Goal: Task Accomplishment & Management: Use online tool/utility

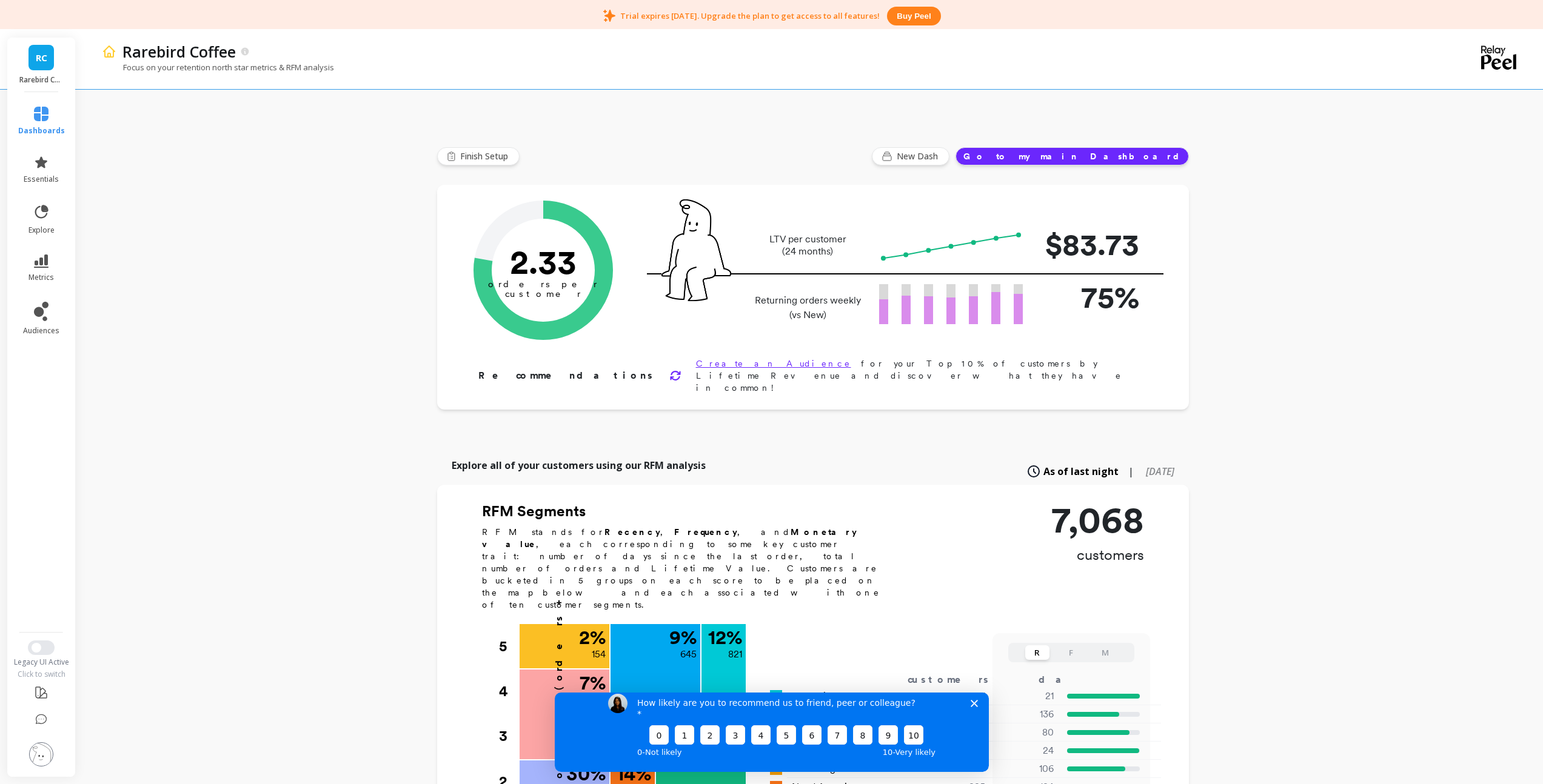
click at [42, 751] on img at bounding box center [41, 755] width 24 height 24
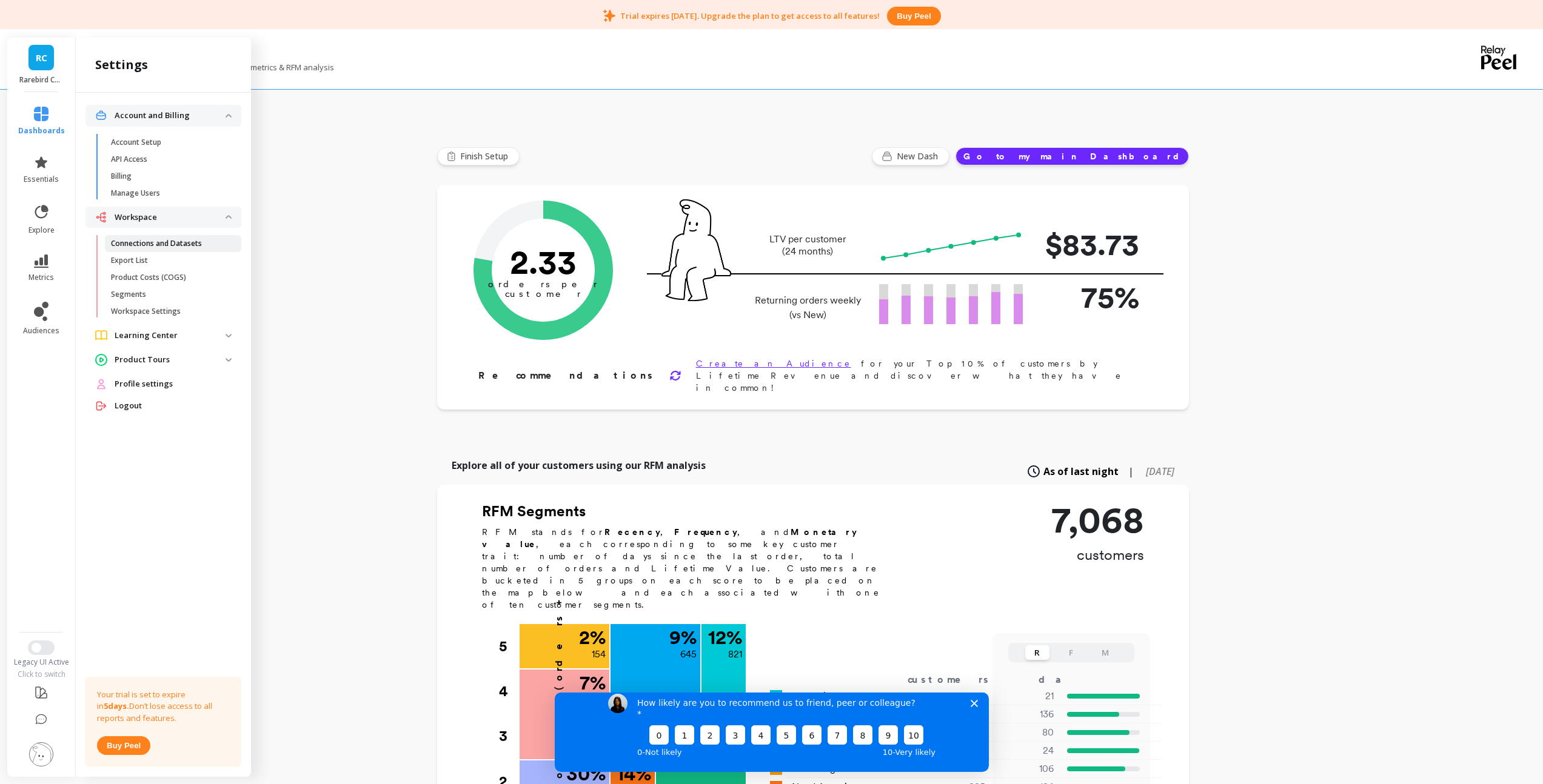
click at [153, 242] on p "Connections and Datasets" at bounding box center [157, 243] width 91 height 9
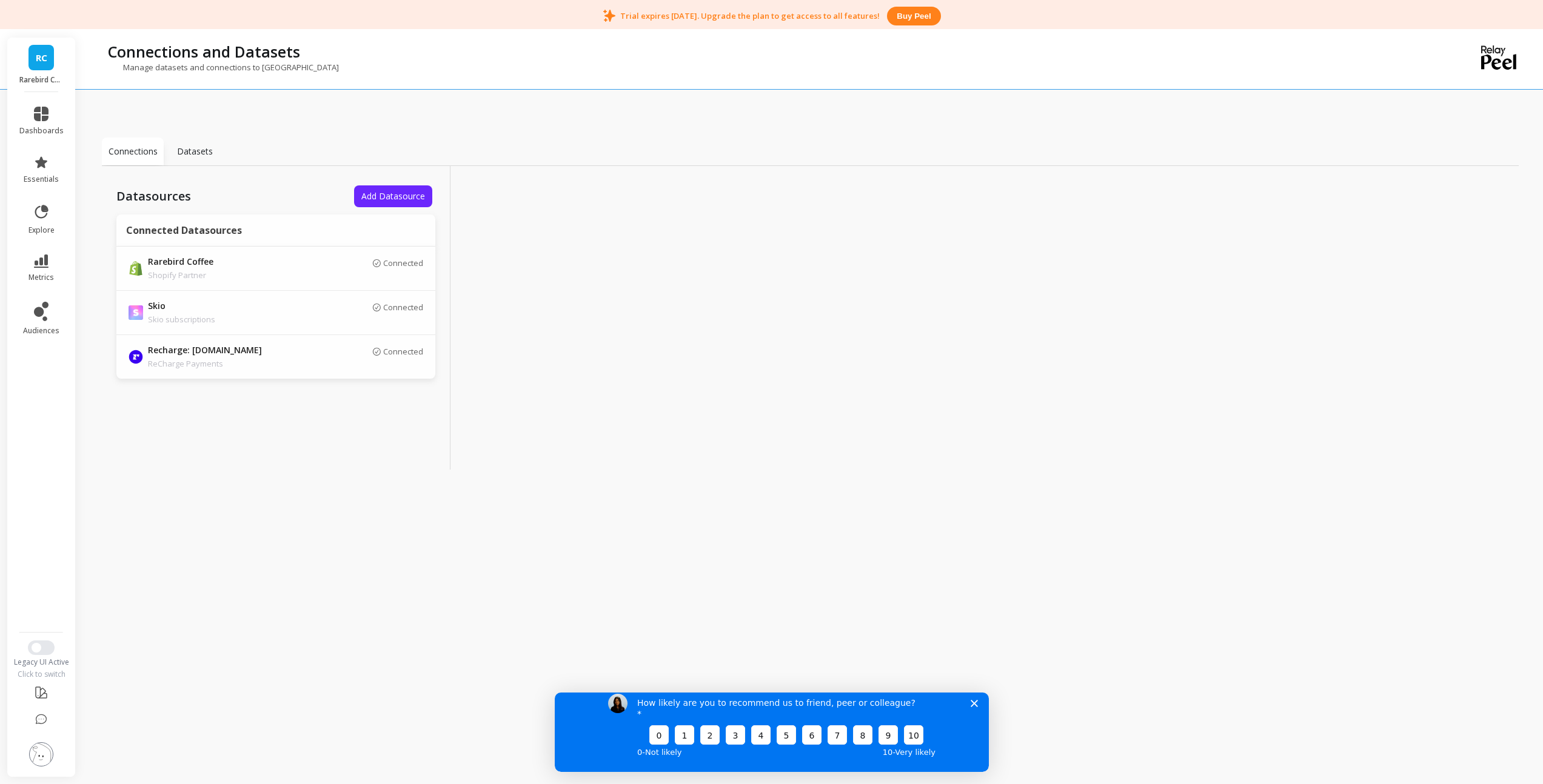
click at [385, 196] on span "Add Datasource" at bounding box center [393, 196] width 64 height 11
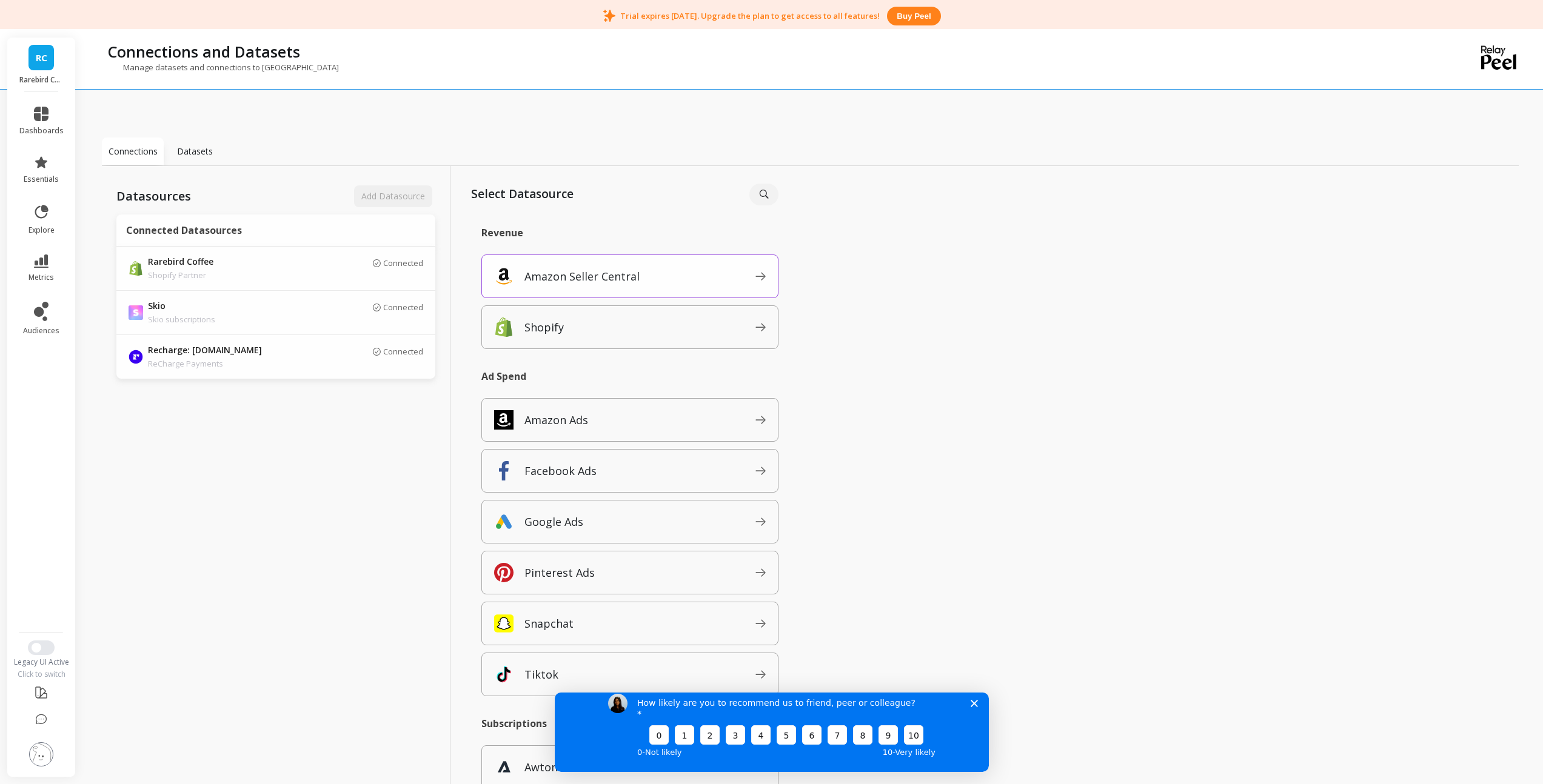
click at [611, 277] on p "Amazon Seller Central" at bounding box center [583, 277] width 116 height 17
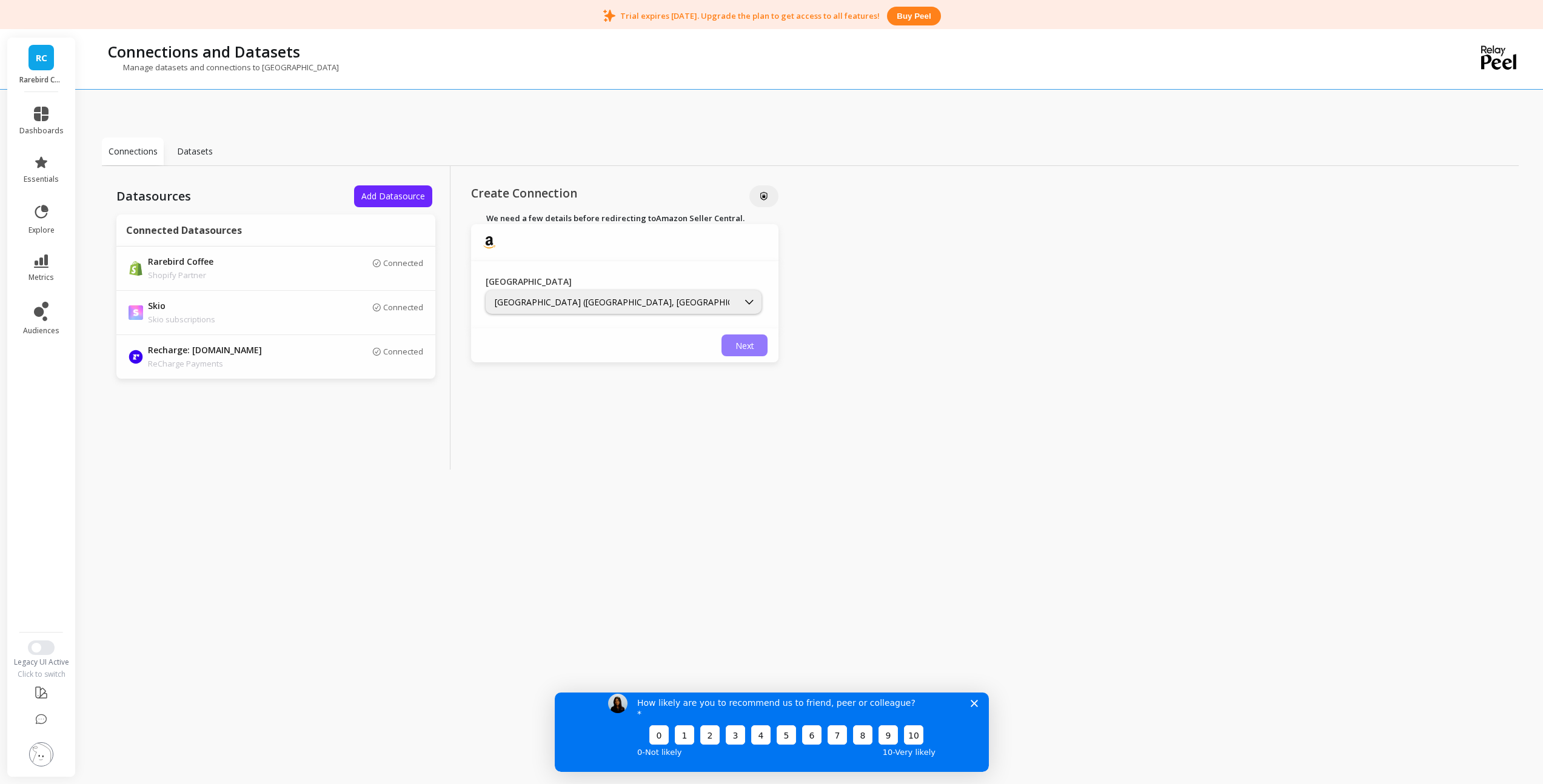
click at [740, 345] on span "Next" at bounding box center [745, 345] width 19 height 11
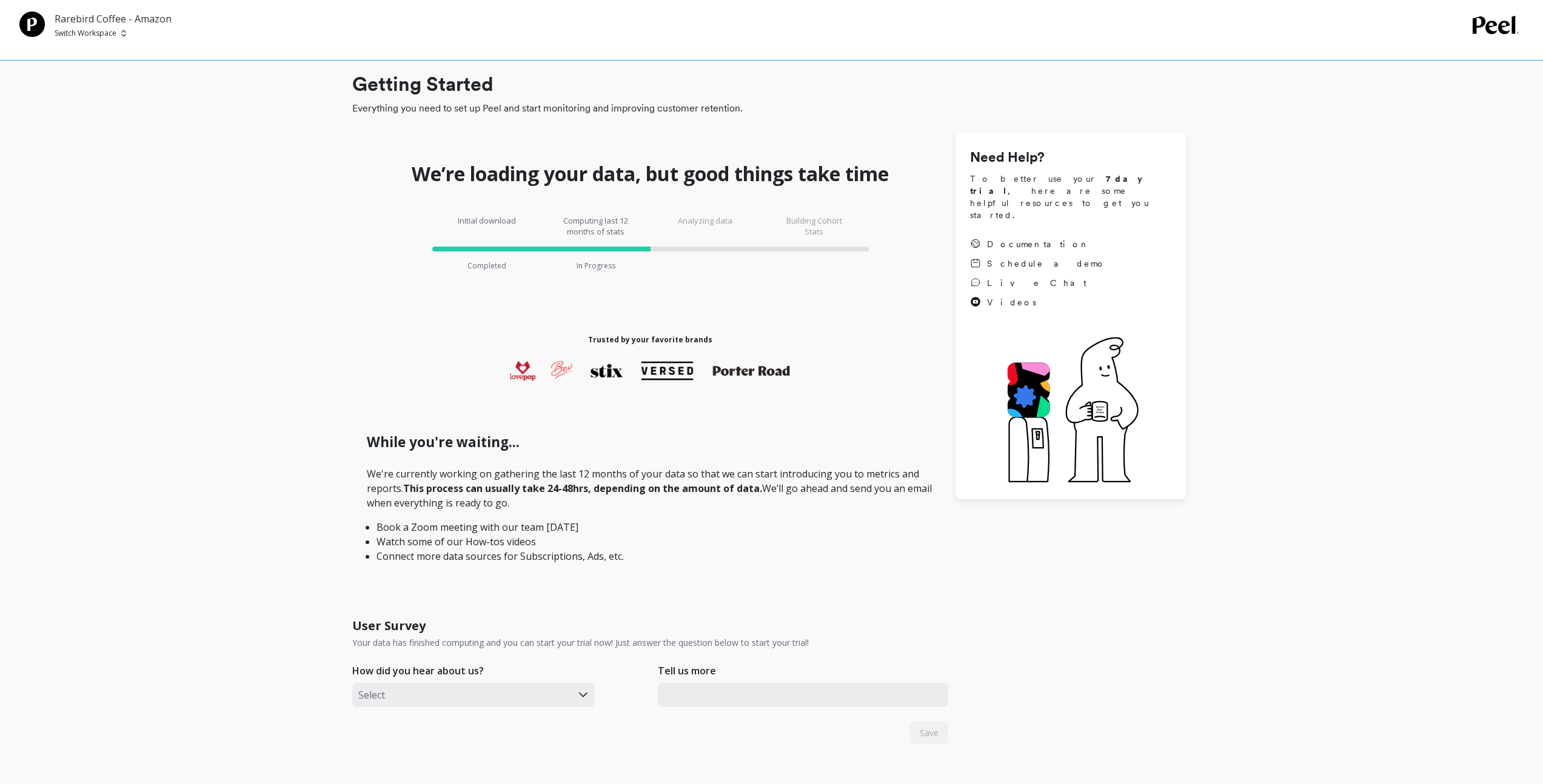
click at [101, 22] on p "Rarebird Coffee - Amazon" at bounding box center [113, 18] width 117 height 15
click at [87, 32] on p "Switch Workspace" at bounding box center [85, 33] width 62 height 9
click at [135, 89] on p "Rarebird Coffee" at bounding box center [117, 91] width 61 height 12
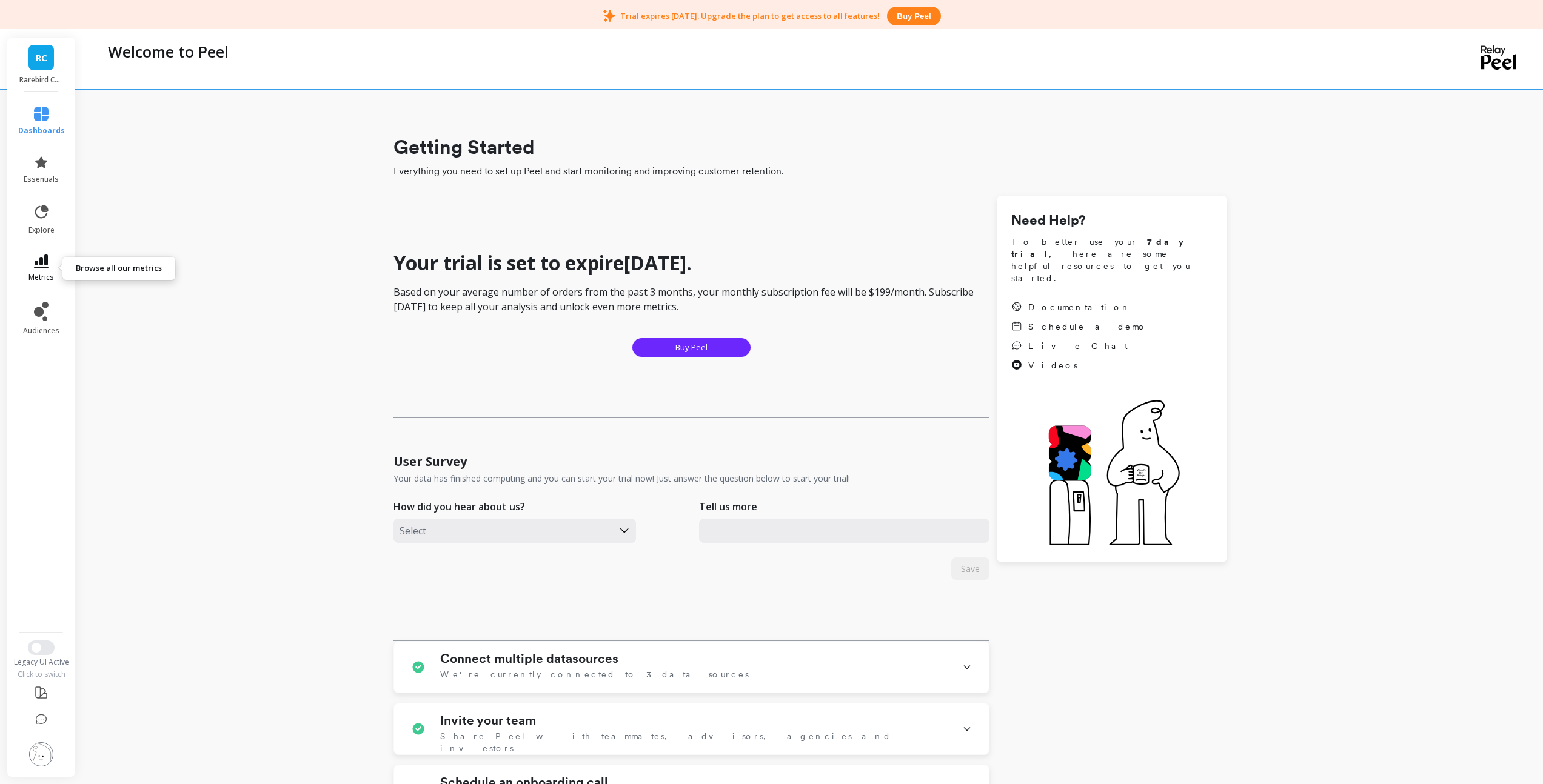
click at [45, 258] on icon at bounding box center [41, 260] width 15 height 13
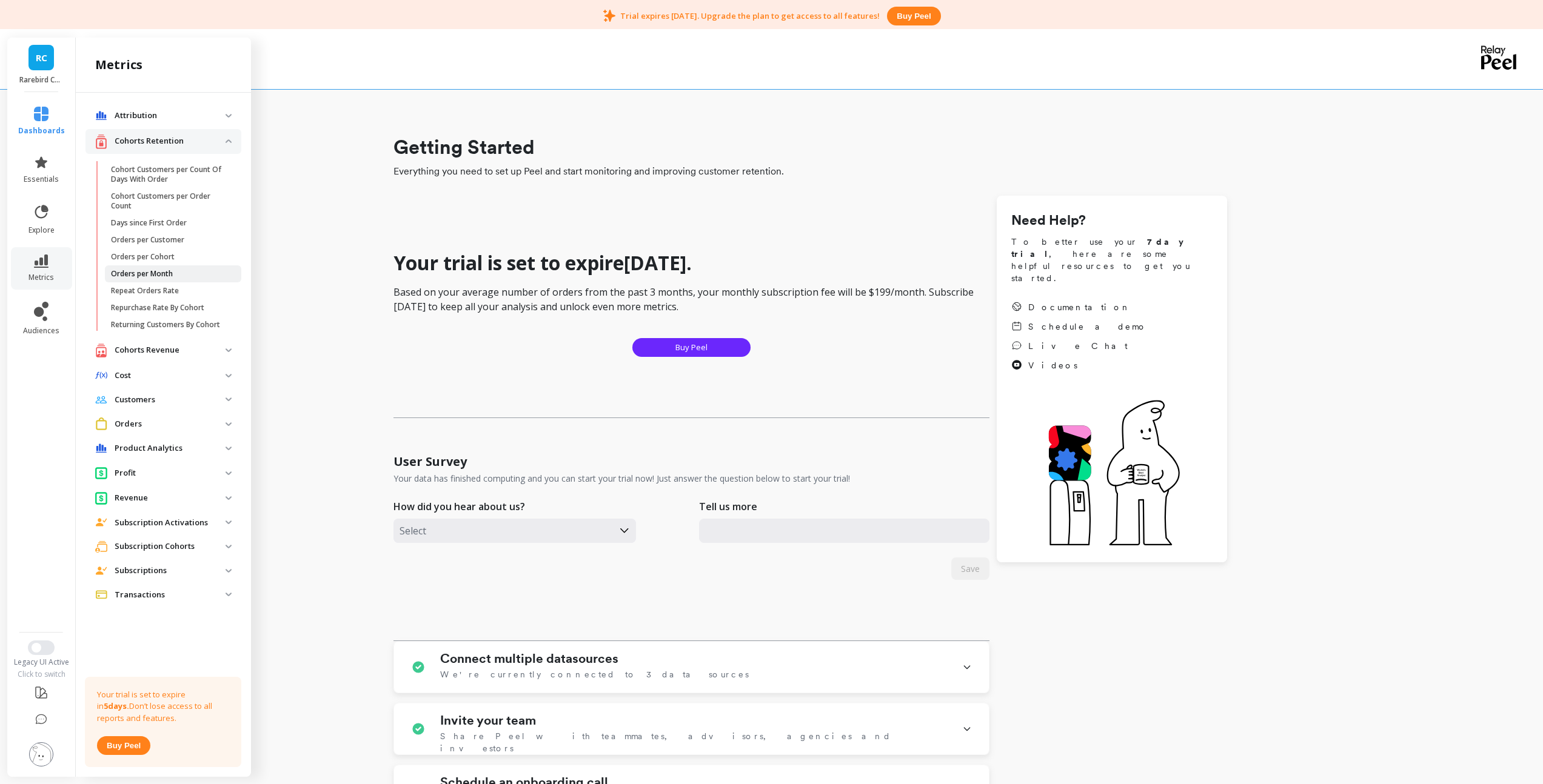
click at [153, 271] on p "Orders per Month" at bounding box center [142, 273] width 62 height 9
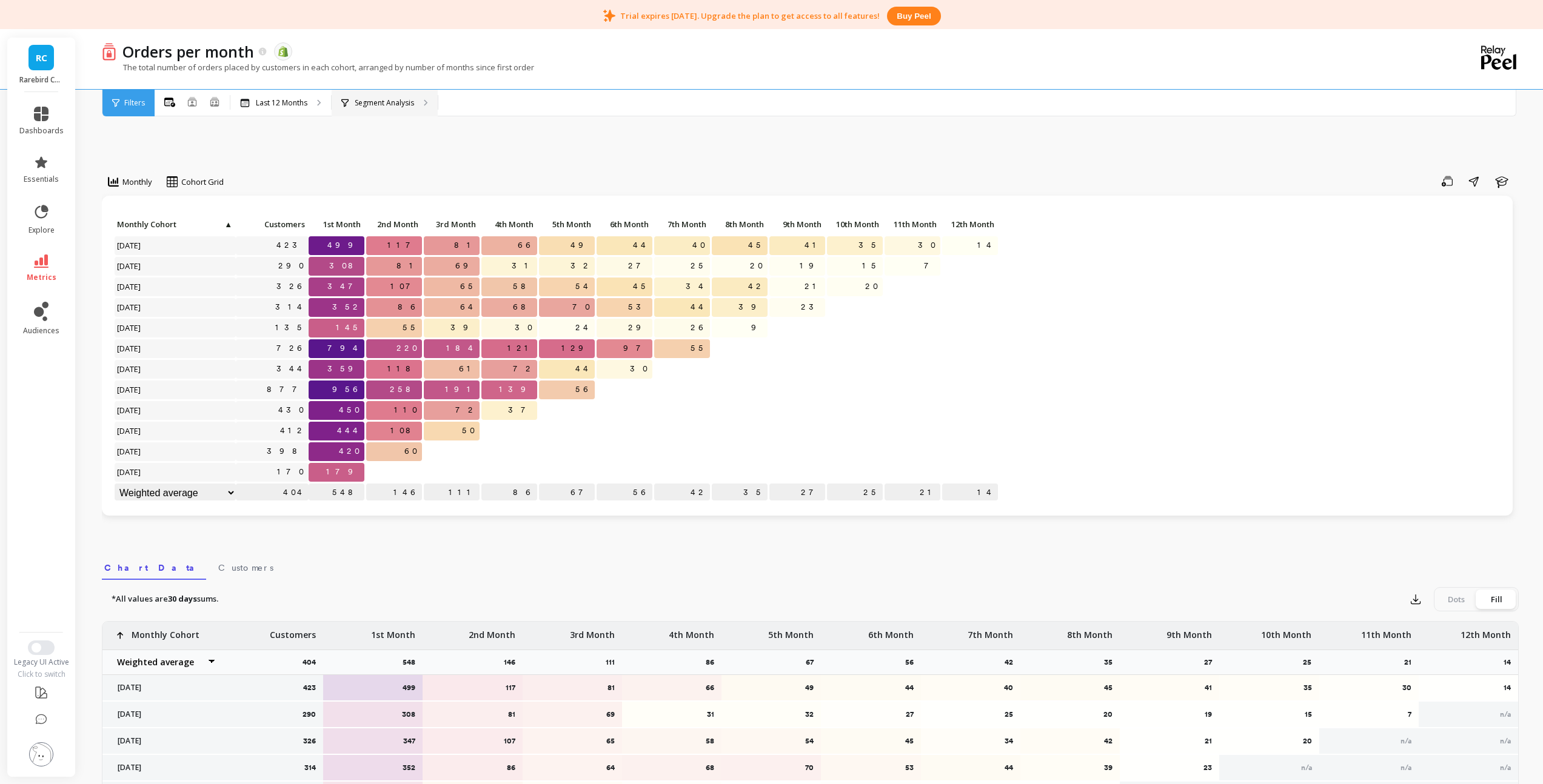
click at [384, 109] on div "Segment Analysis" at bounding box center [384, 103] width 106 height 27
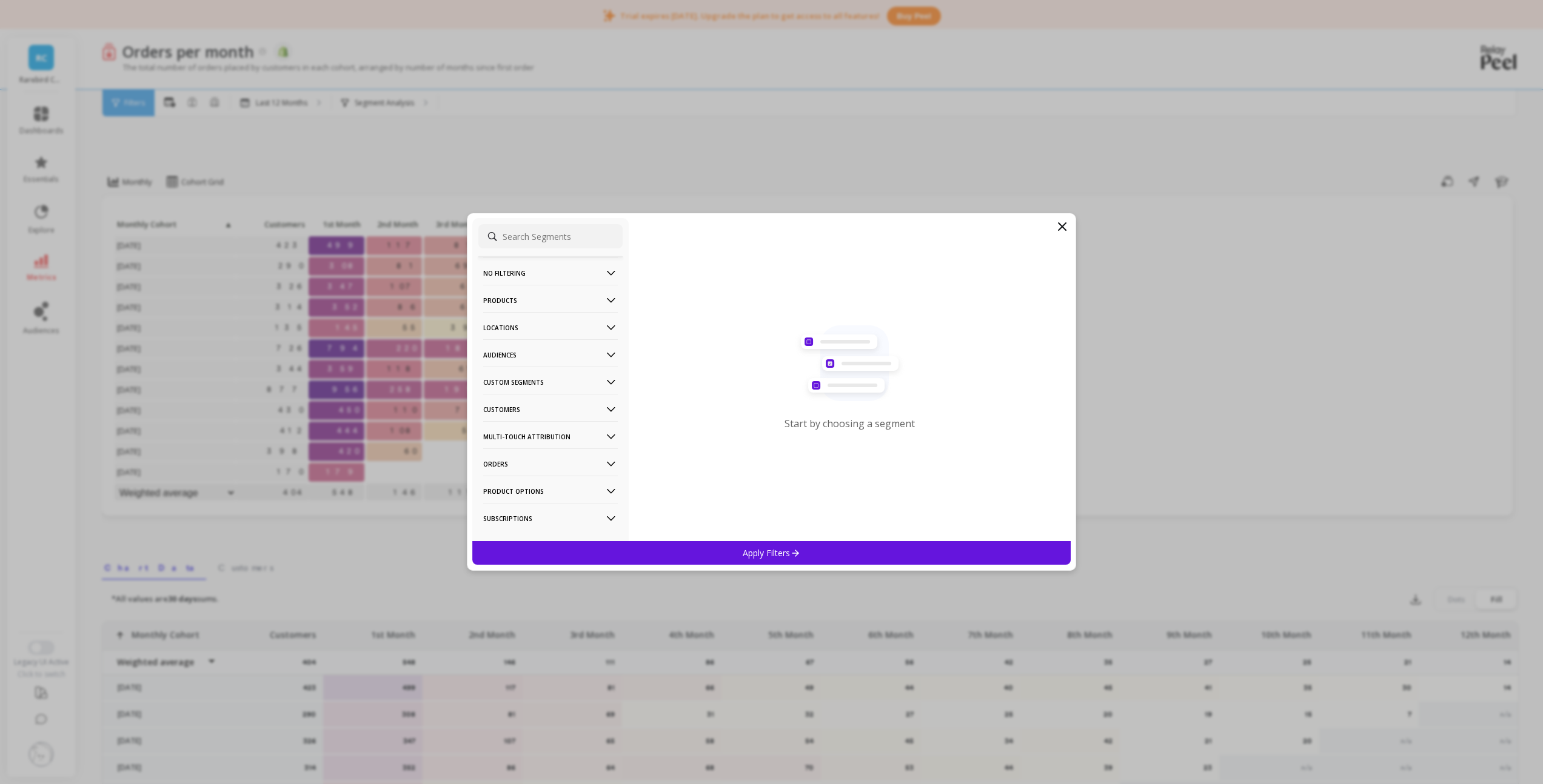
click at [509, 409] on p "Customers" at bounding box center [551, 409] width 134 height 31
click at [512, 432] on p "Customer Tags" at bounding box center [513, 432] width 55 height 11
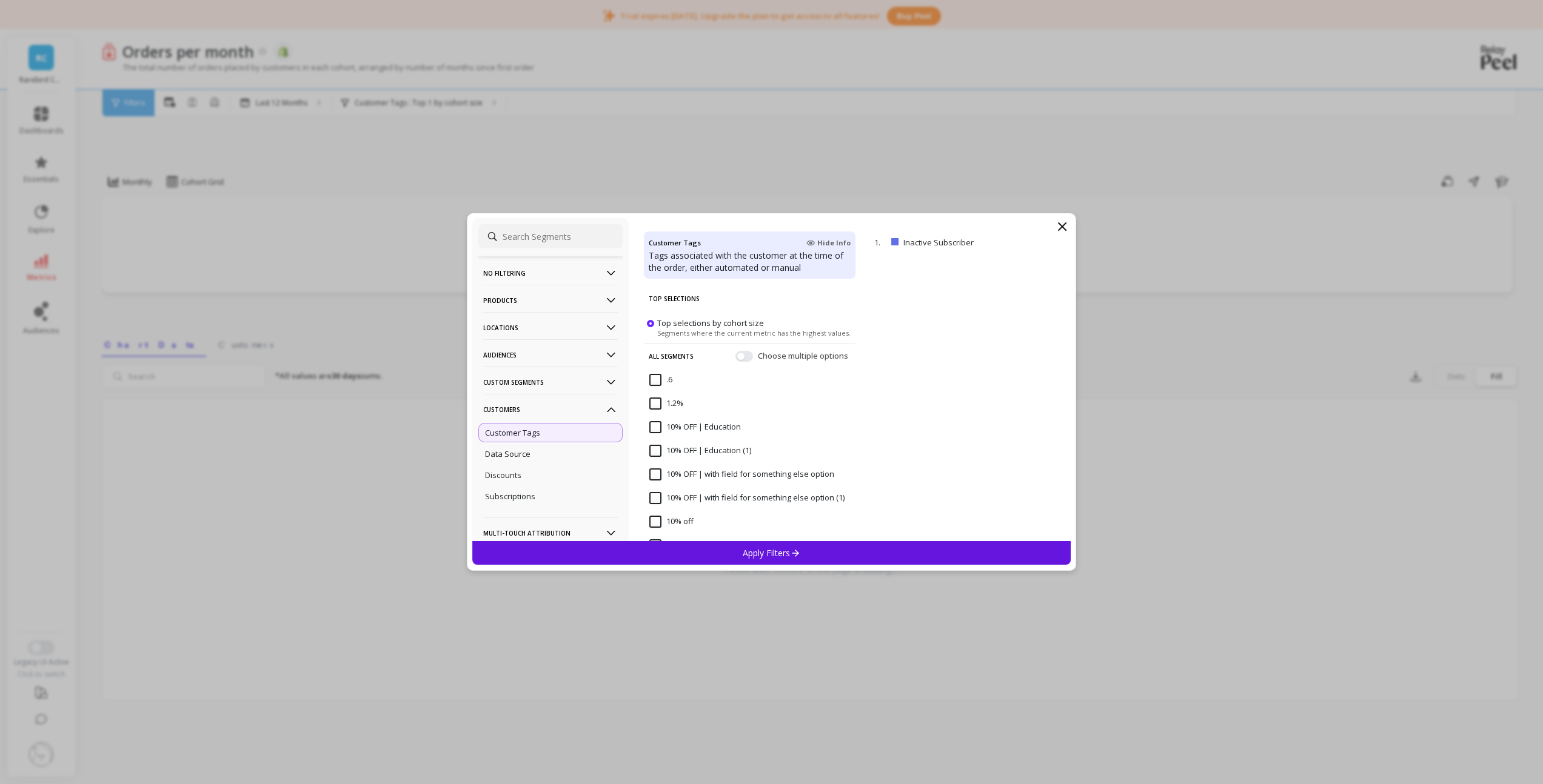
click at [512, 432] on p "Customer Tags" at bounding box center [513, 432] width 55 height 11
click at [511, 445] on p "Orders" at bounding box center [551, 445] width 134 height 31
click at [515, 393] on p "Order Tags" at bounding box center [506, 393] width 41 height 11
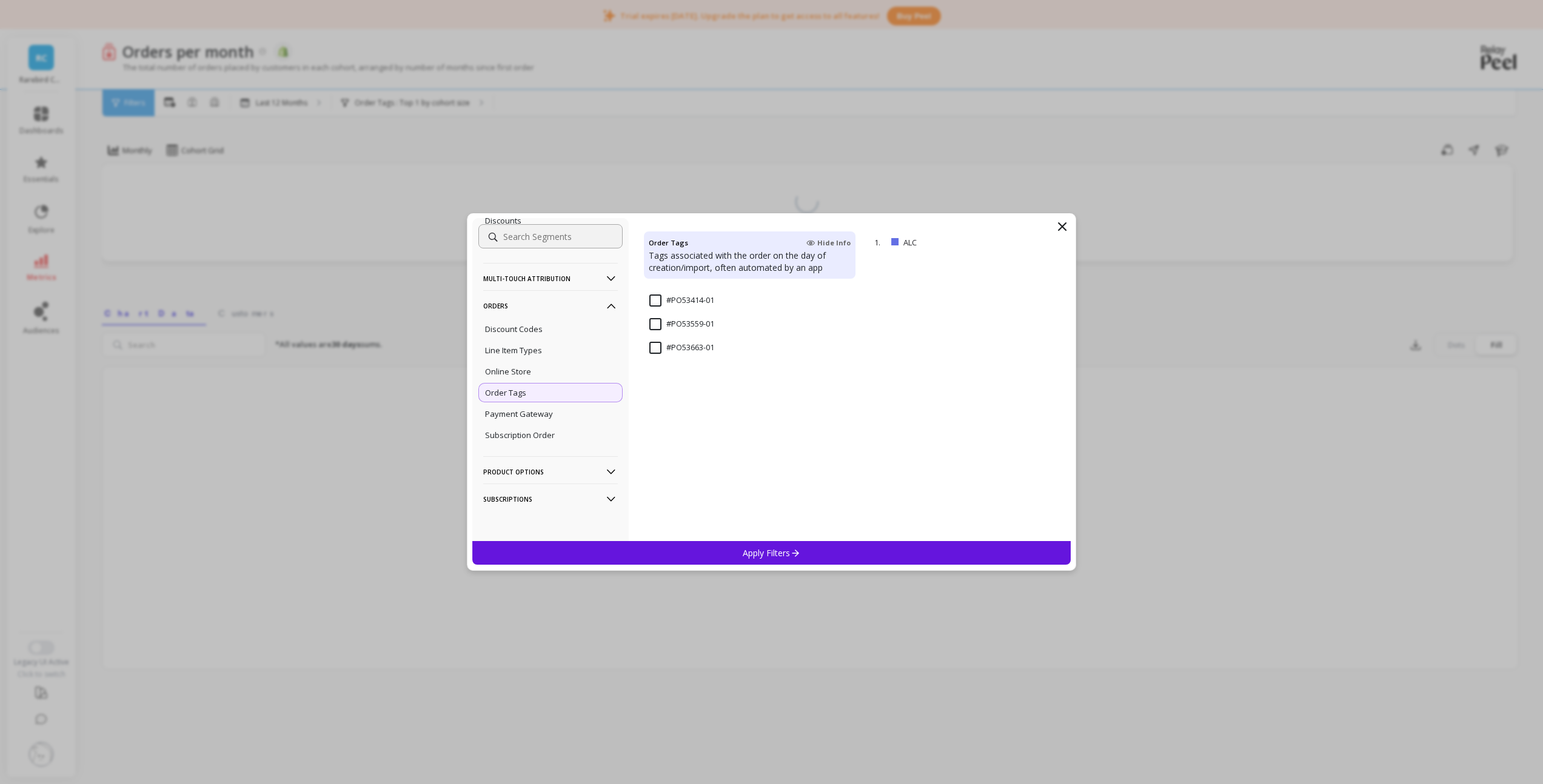
scroll to position [1359, 0]
click at [909, 242] on p "ALC" at bounding box center [946, 242] width 87 height 11
click at [1062, 226] on icon at bounding box center [1062, 227] width 7 height 7
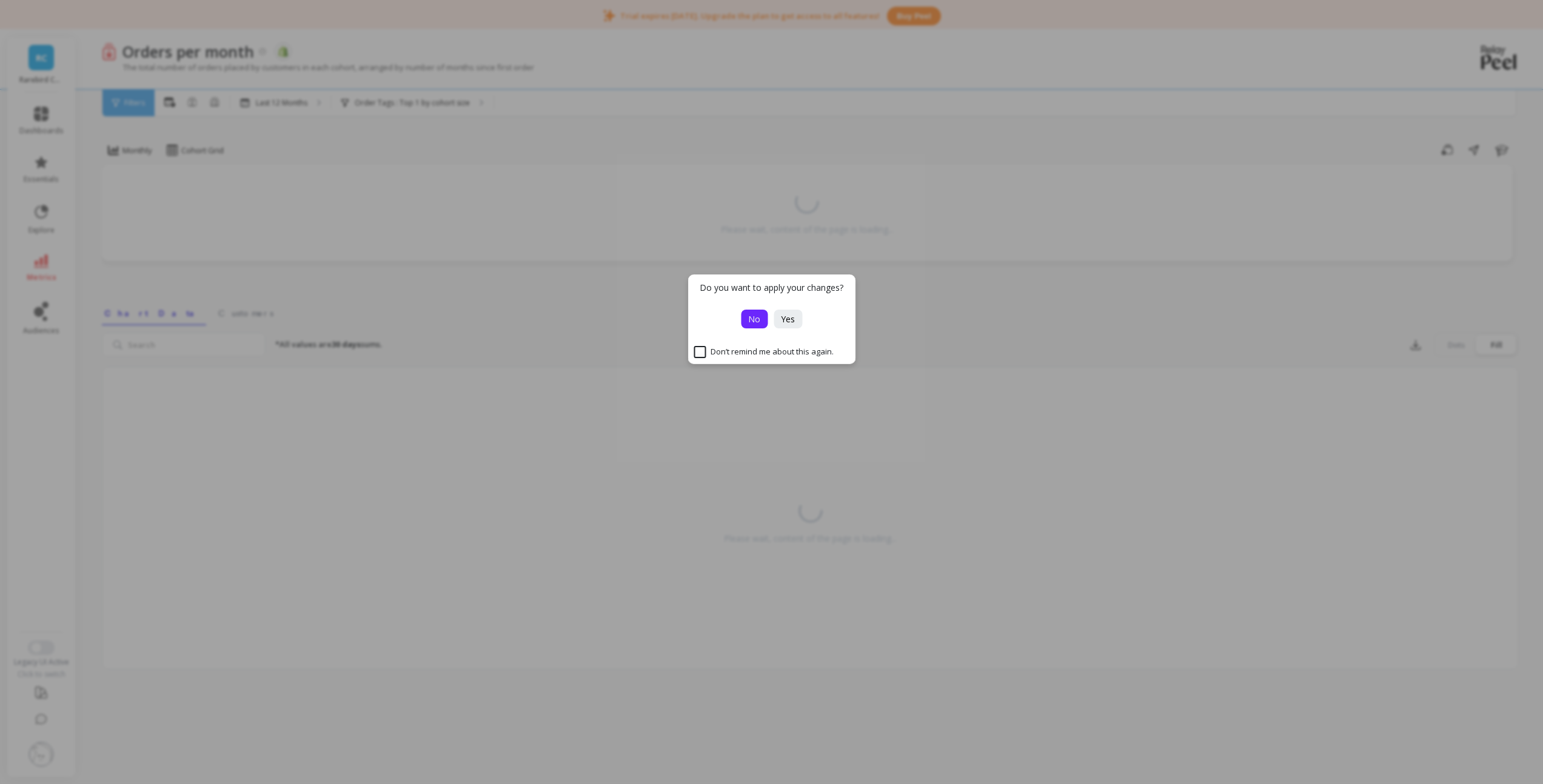
click at [760, 316] on button "No" at bounding box center [754, 320] width 27 height 19
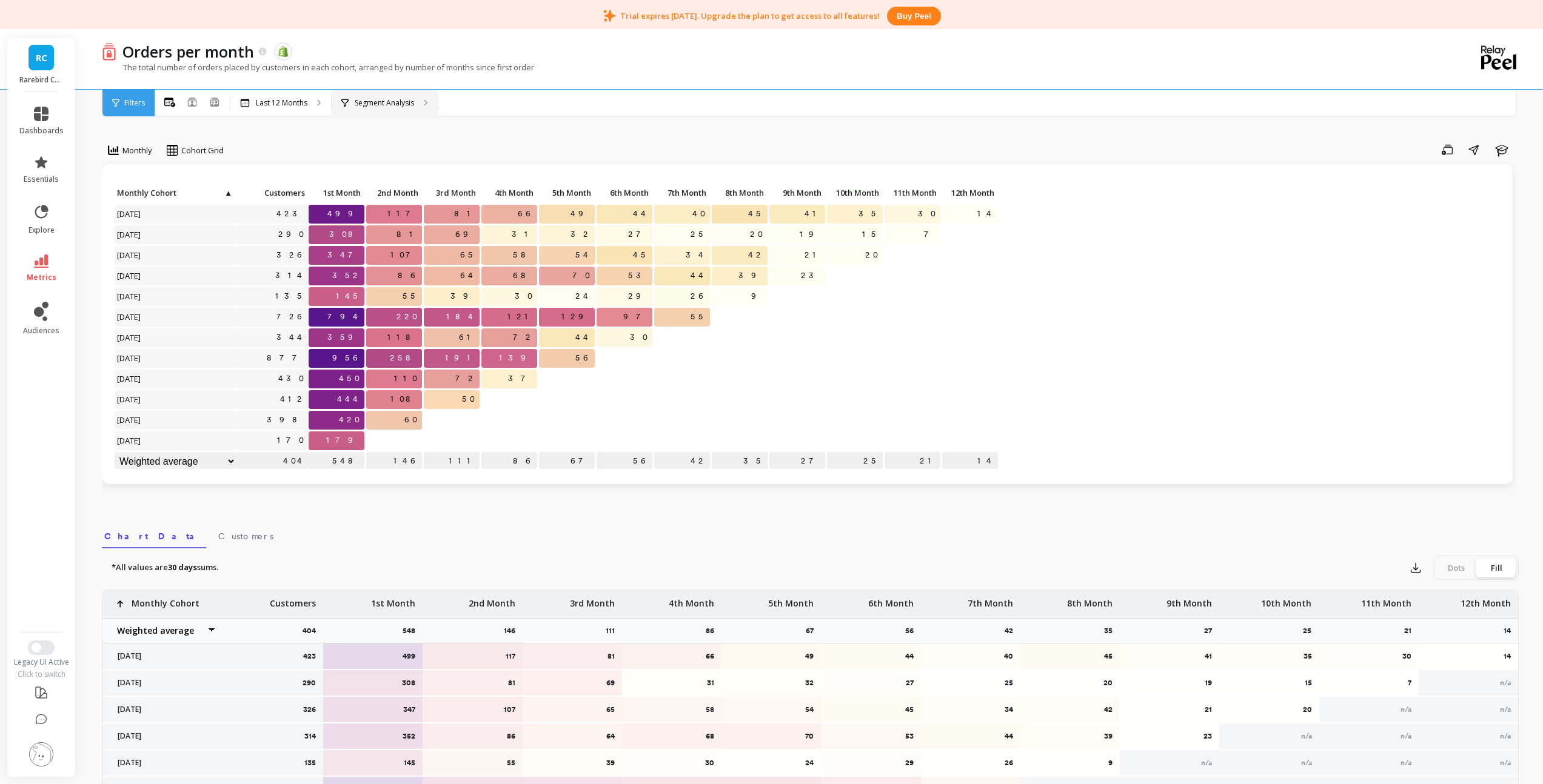
click at [393, 105] on p "Segment Analysis" at bounding box center [384, 103] width 59 height 9
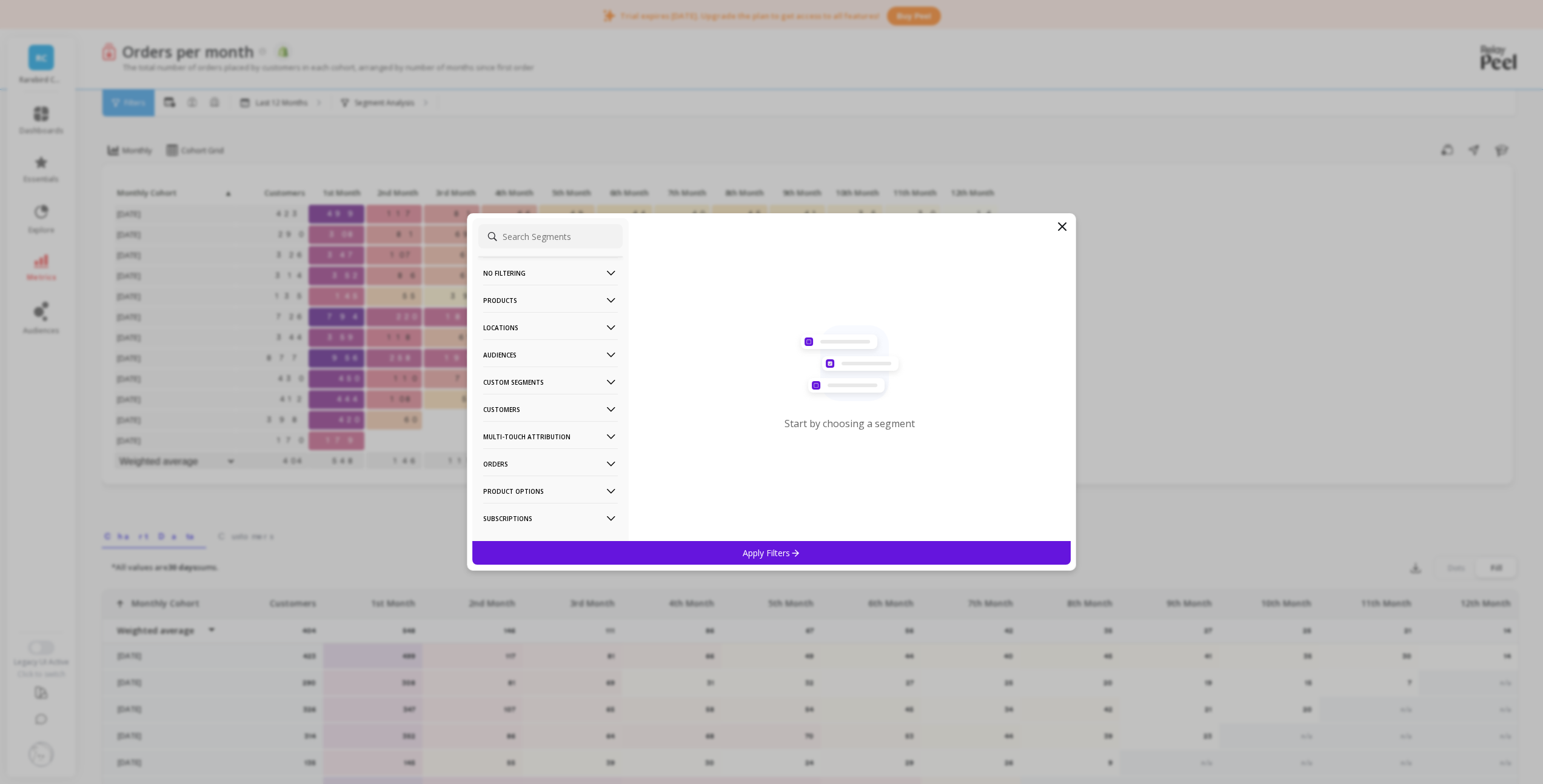
click at [522, 467] on p "Orders" at bounding box center [551, 464] width 134 height 31
click at [531, 437] on p "Subscription Order" at bounding box center [520, 435] width 70 height 11
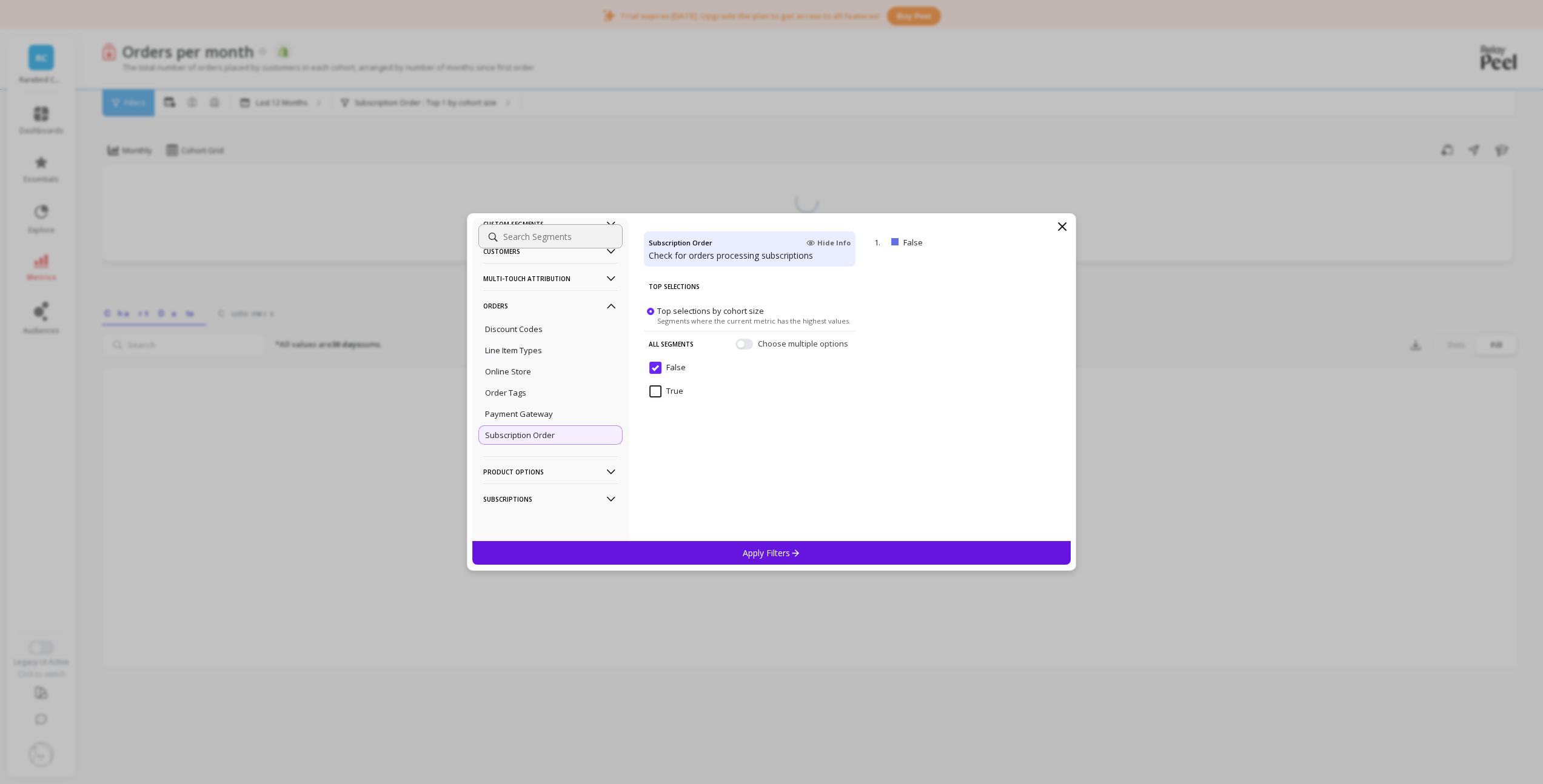
click at [658, 395] on input "True" at bounding box center [665, 391] width 34 height 12
click at [734, 551] on div "Apply Filters" at bounding box center [772, 552] width 599 height 23
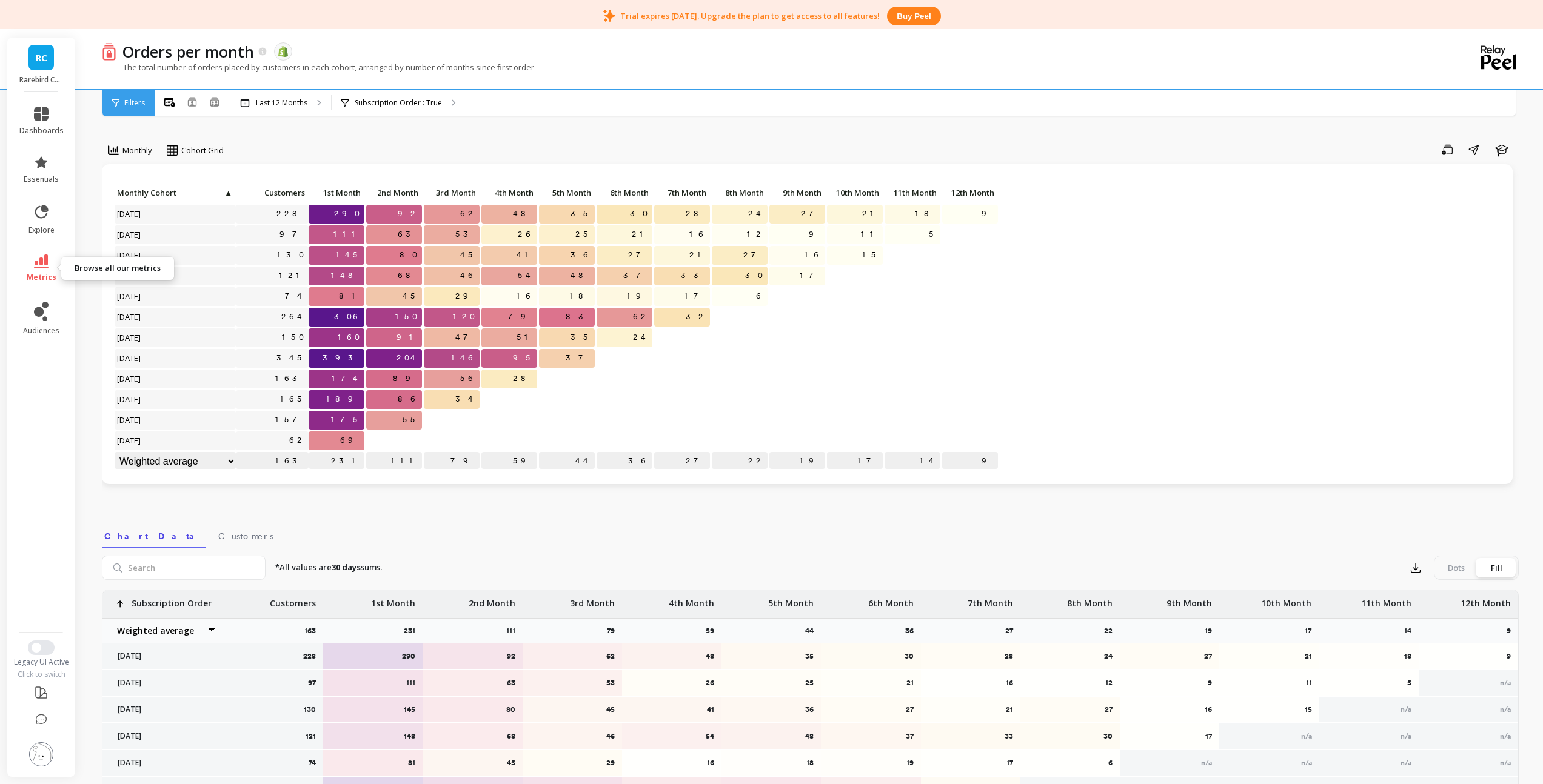
click at [40, 267] on icon at bounding box center [41, 260] width 15 height 13
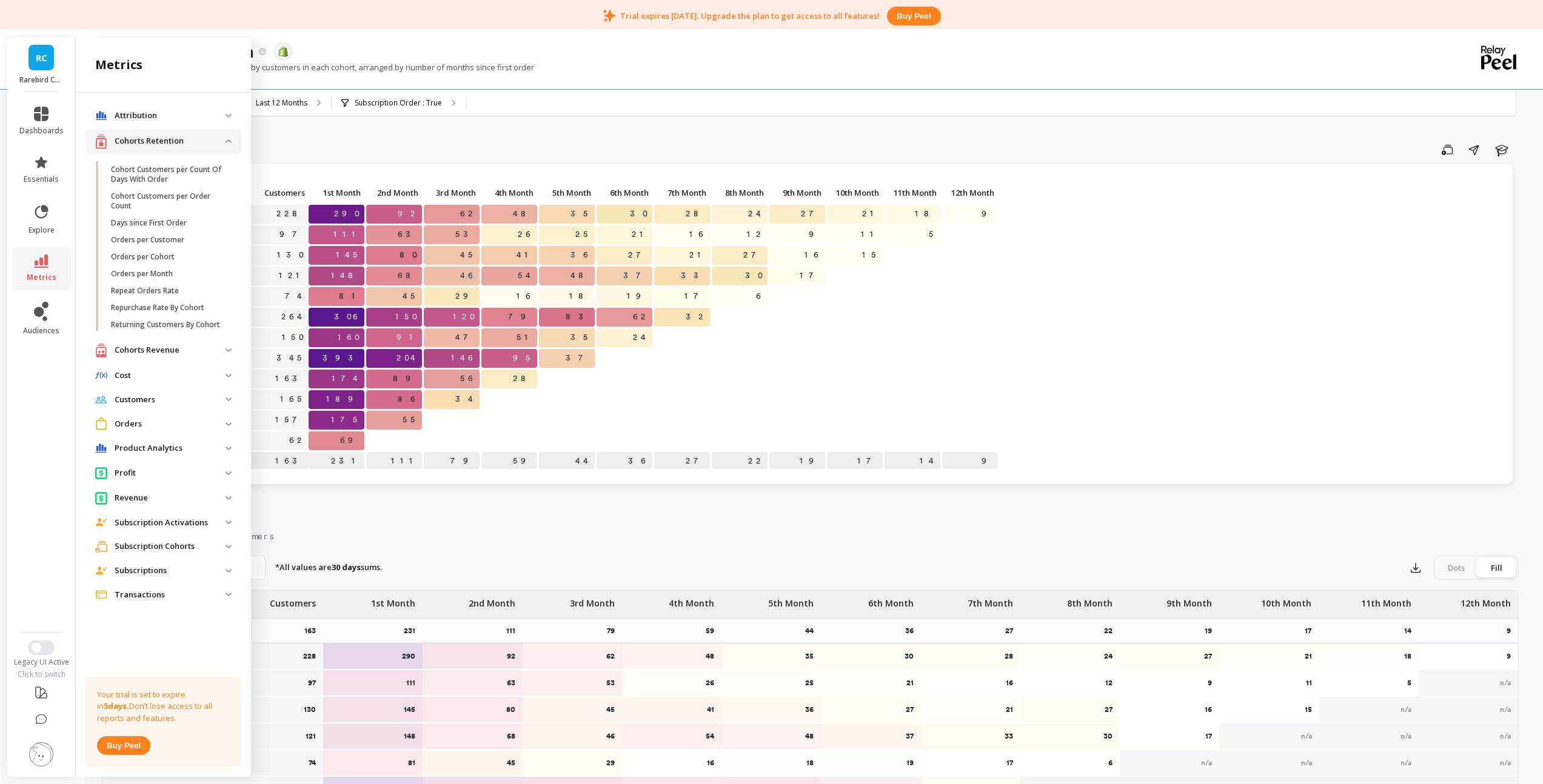
click at [445, 138] on div "Monthly Cohort Grid Save Share Learn Click to create an audience 228 290 92 62 …" at bounding box center [810, 526] width 1417 height 957
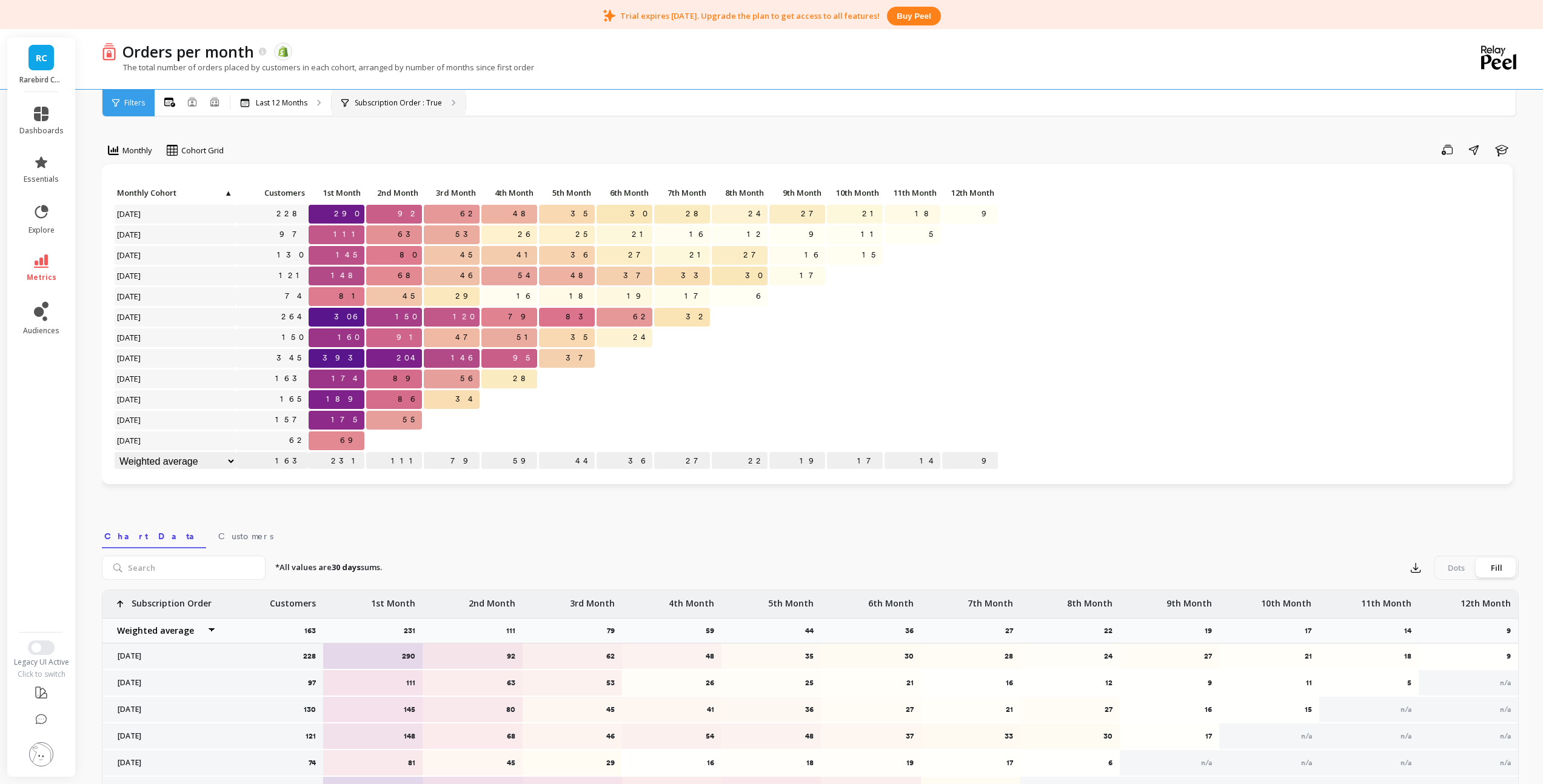
click at [452, 99] on icon at bounding box center [453, 103] width 4 height 7
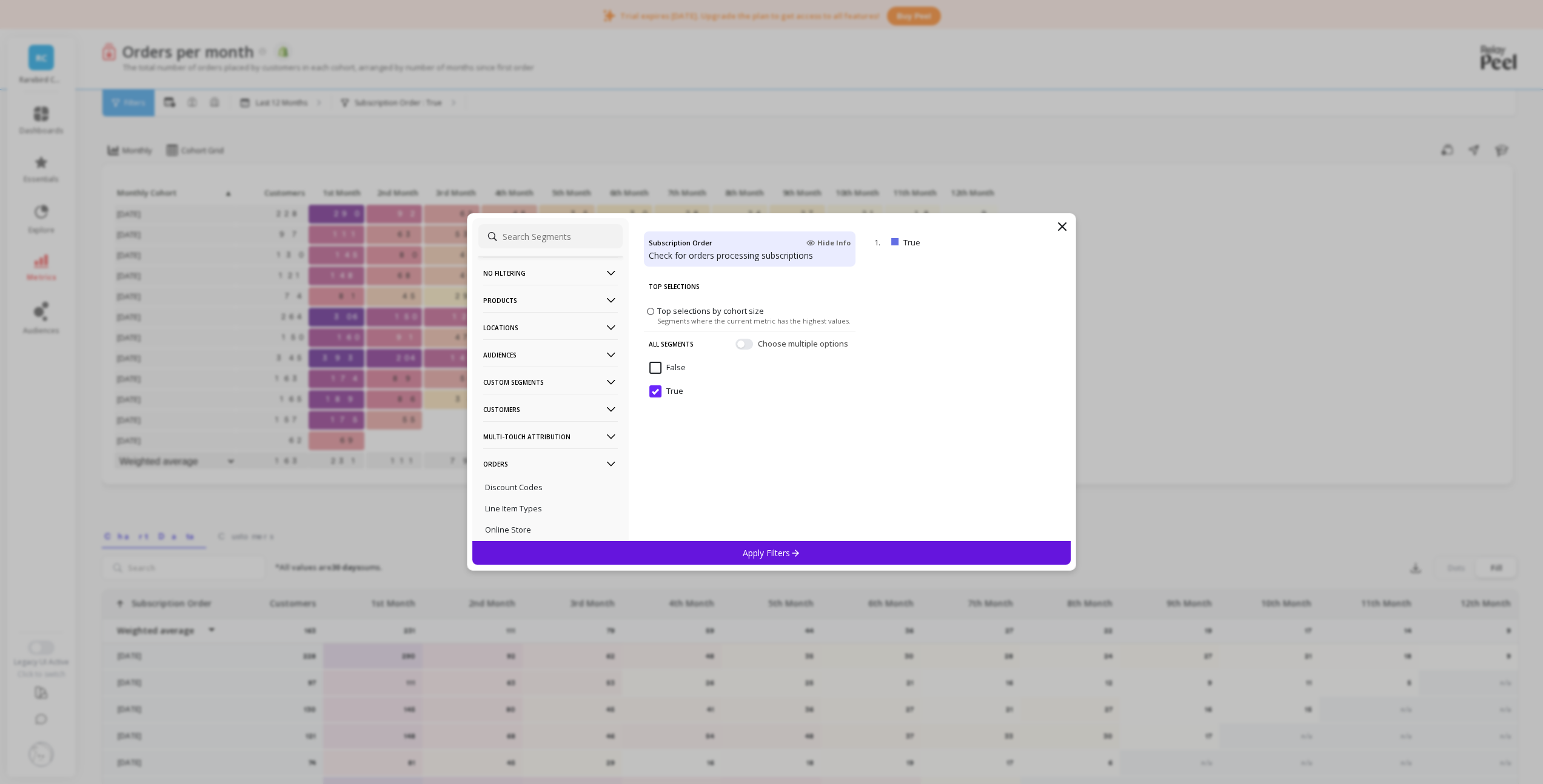
click at [659, 366] on input "False" at bounding box center [667, 368] width 36 height 12
click at [659, 393] on input "True" at bounding box center [665, 391] width 34 height 12
click at [659, 369] on input "False" at bounding box center [667, 368] width 36 height 12
click at [703, 560] on div "Apply Filters" at bounding box center [772, 552] width 599 height 23
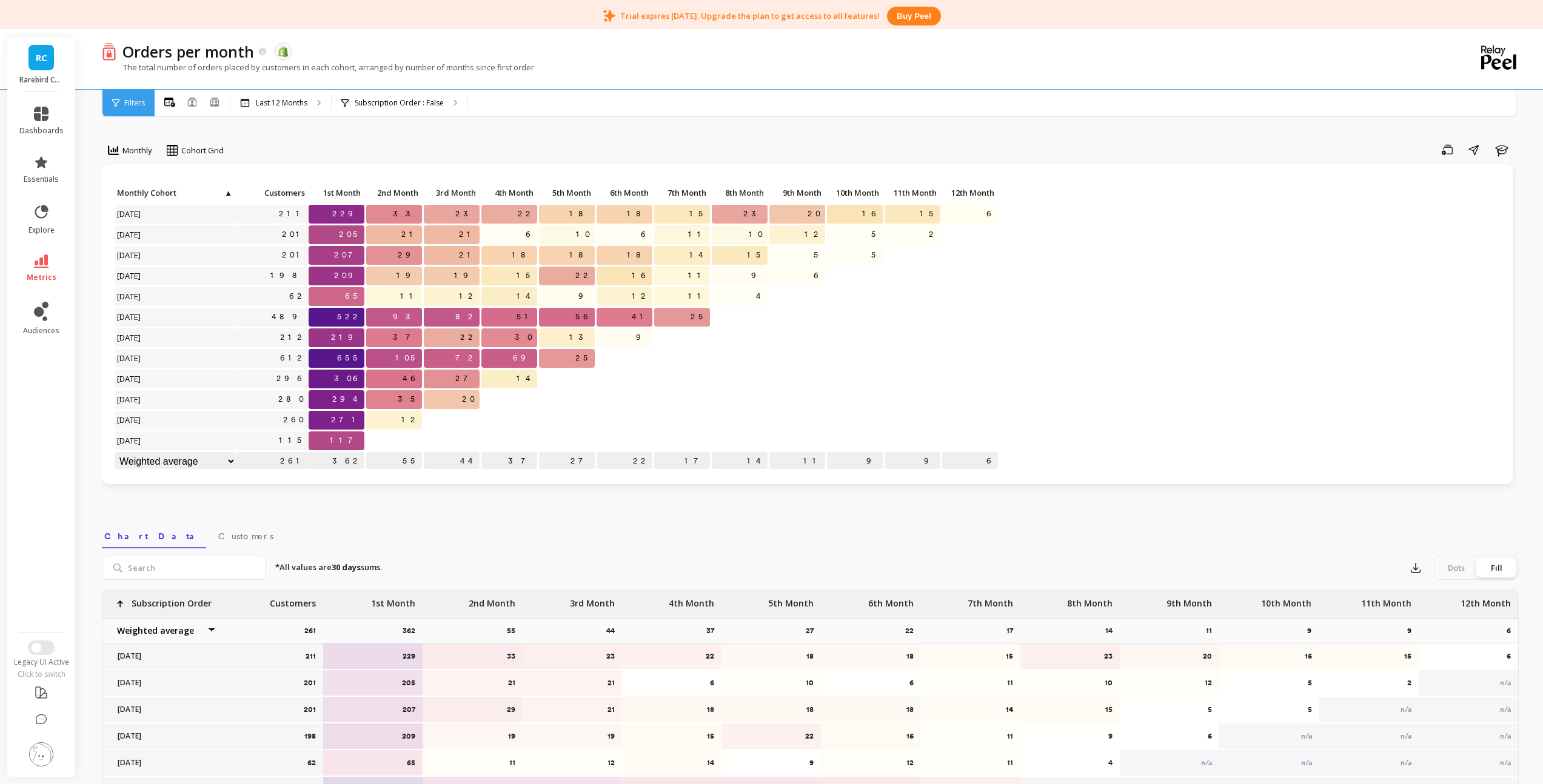
click at [128, 101] on span "Filters" at bounding box center [134, 103] width 21 height 9
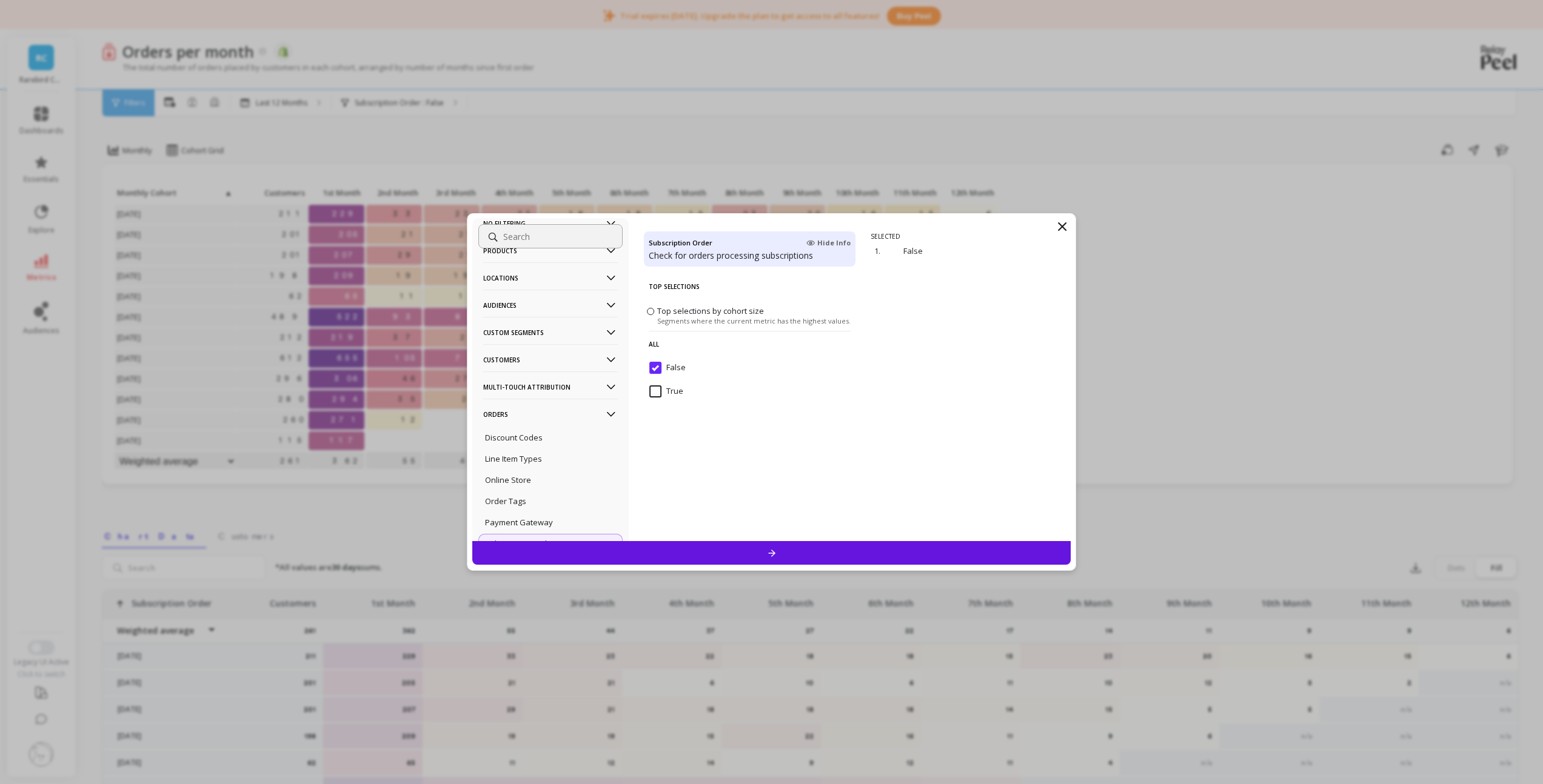
scroll to position [68, 0]
click at [528, 483] on div "Order Tags" at bounding box center [550, 482] width 144 height 20
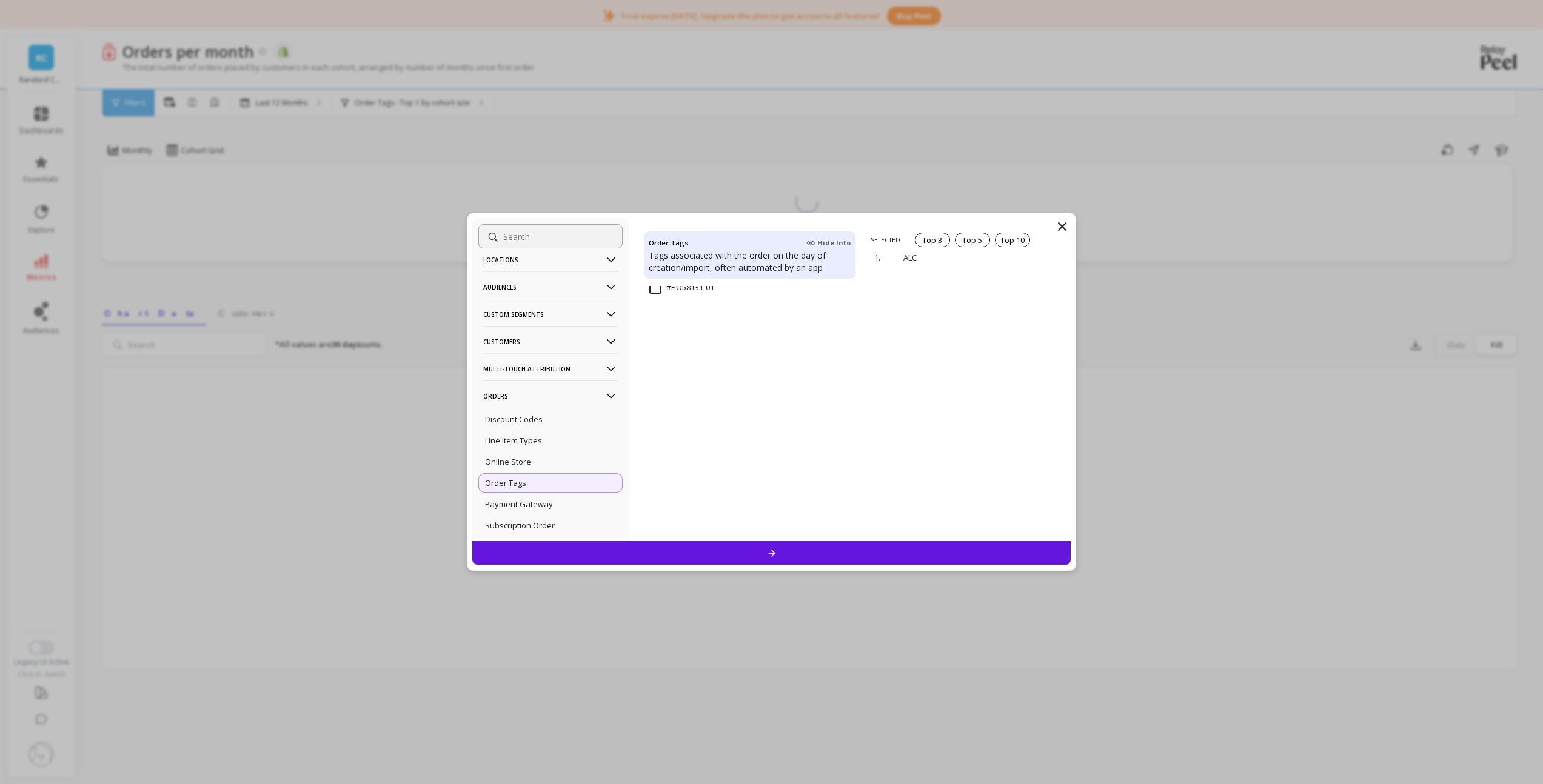
scroll to position [5040, 0]
click at [584, 344] on p "Customers" at bounding box center [551, 341] width 134 height 31
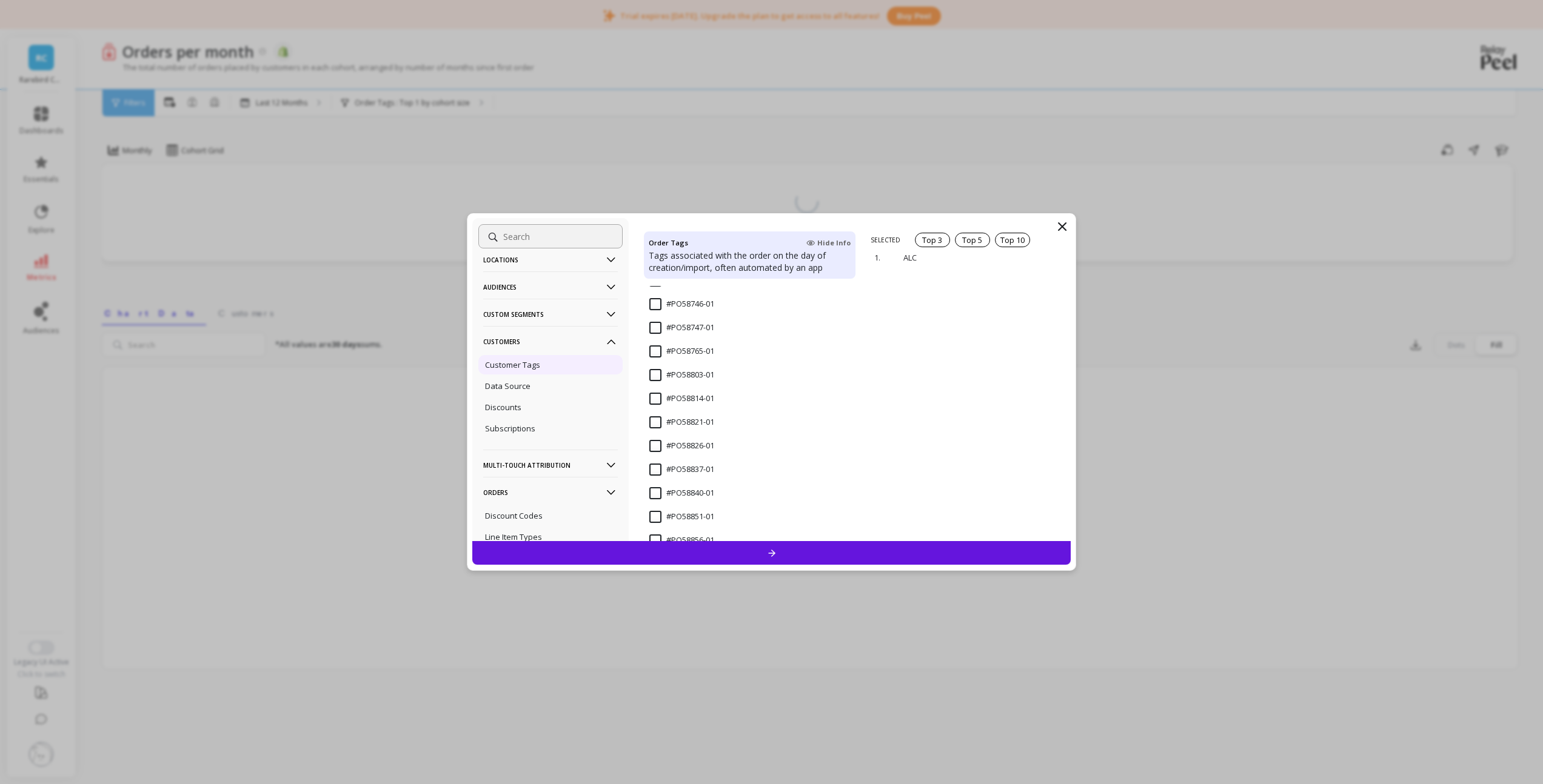
click at [528, 367] on p "Customer Tags" at bounding box center [513, 364] width 55 height 11
click at [657, 401] on Subscriber "Inactive Subscriber" at bounding box center [692, 401] width 87 height 12
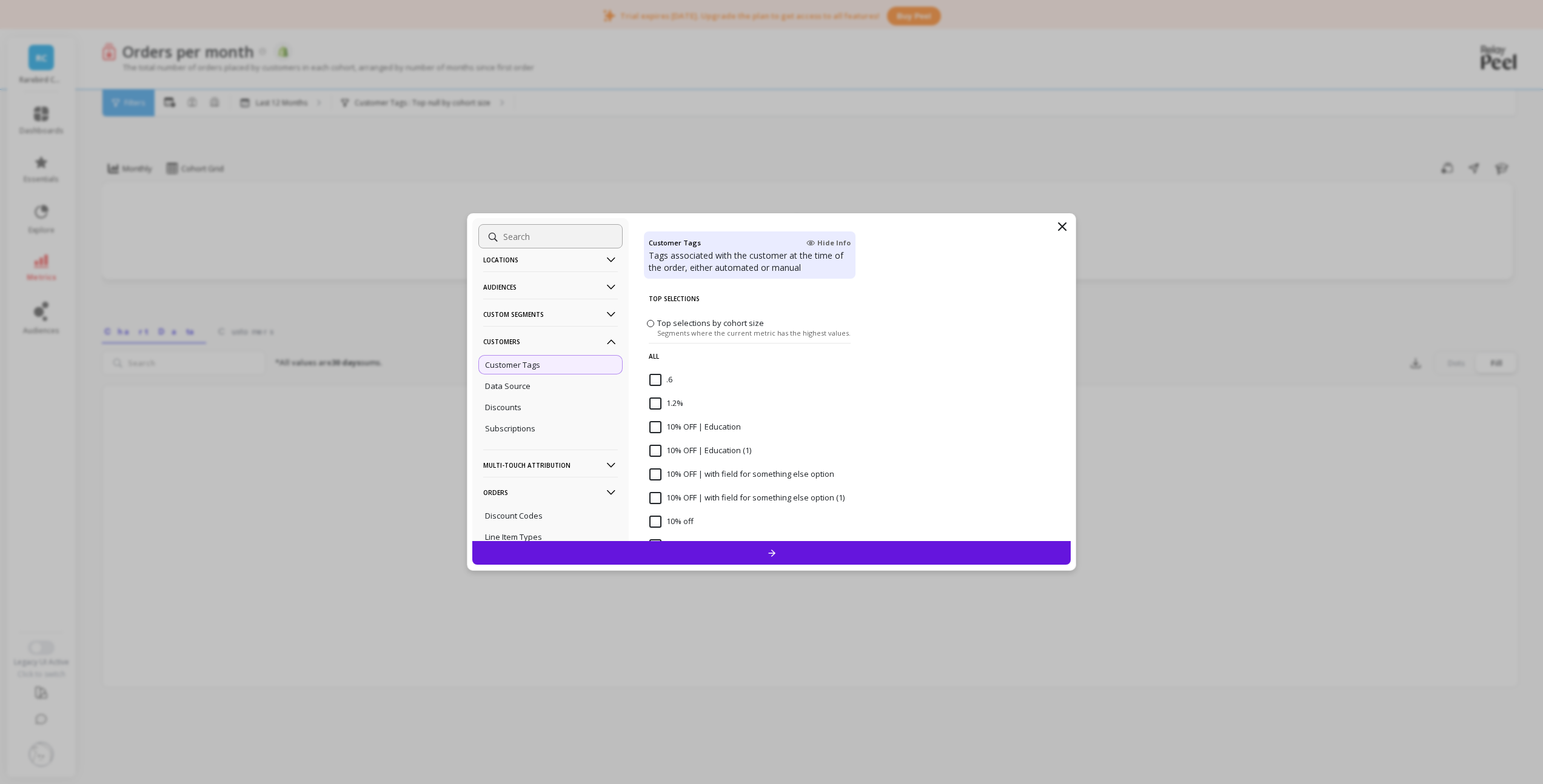
scroll to position [0, 0]
click at [528, 312] on p "Custom Segments" at bounding box center [551, 314] width 134 height 31
click at [528, 334] on p "Monthly Cohort" at bounding box center [513, 338] width 56 height 11
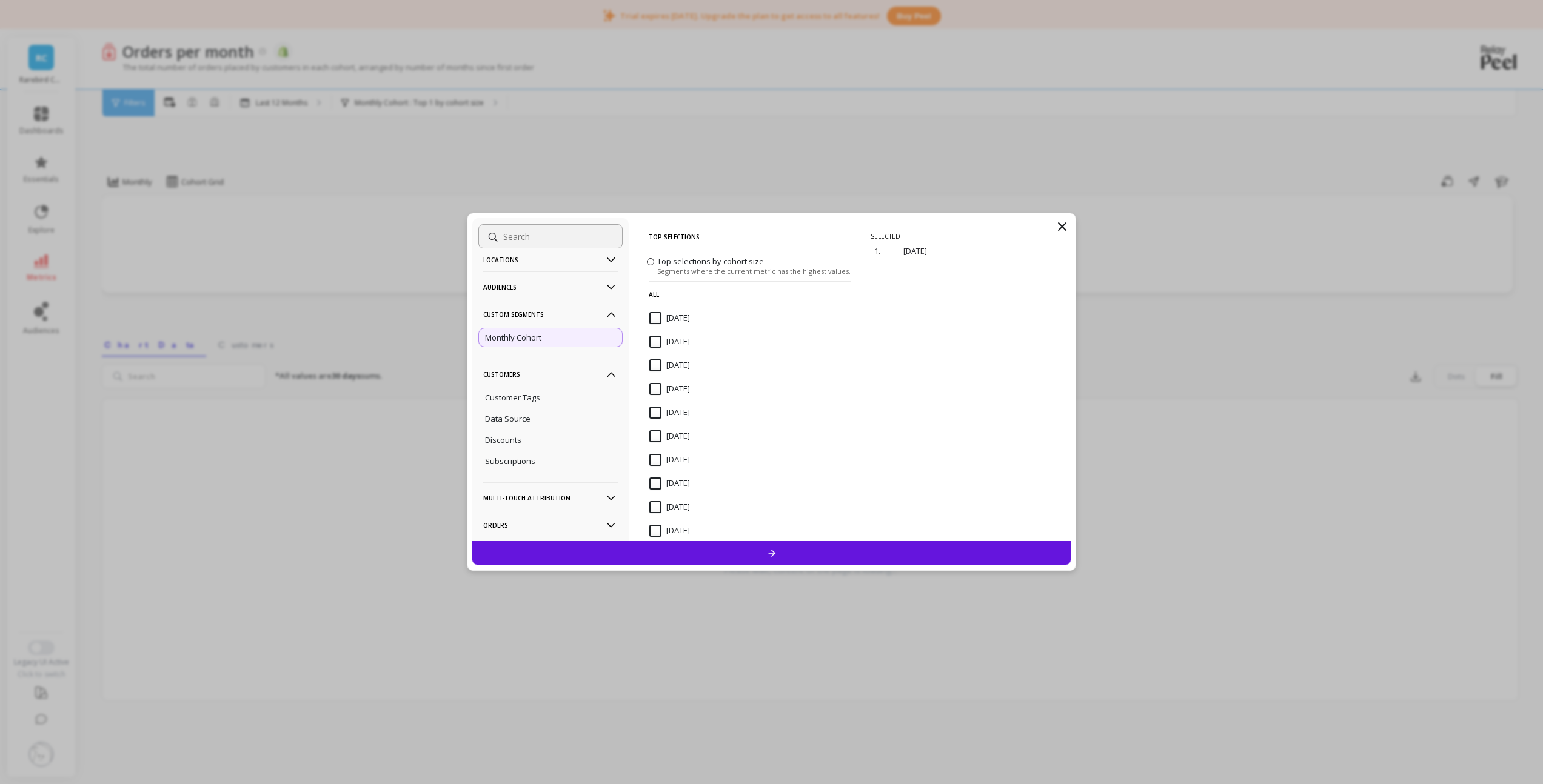
click at [528, 336] on p "Monthly Cohort" at bounding box center [513, 338] width 56 height 11
click at [1063, 224] on icon at bounding box center [1062, 227] width 15 height 15
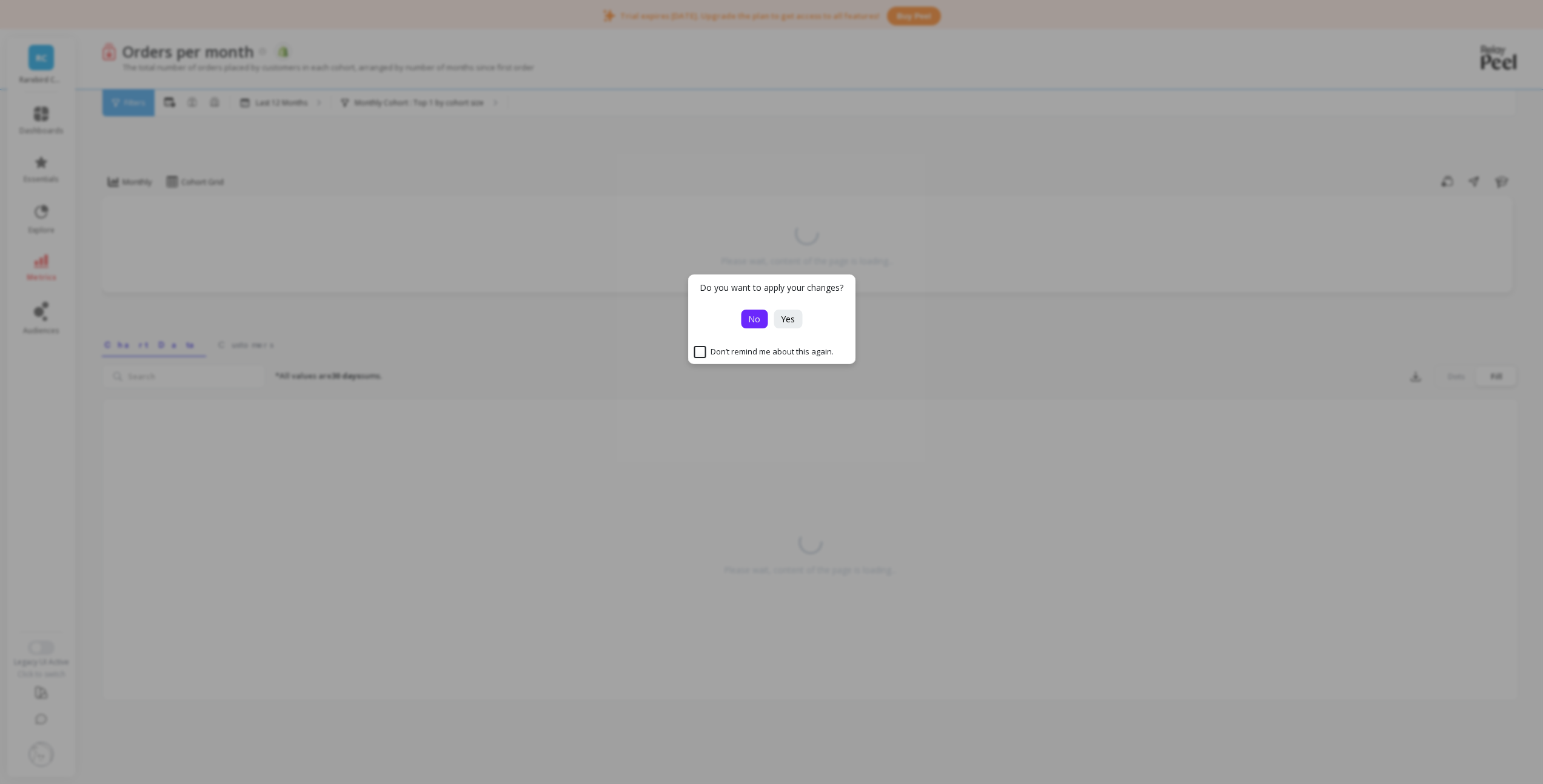
click at [757, 316] on span "No" at bounding box center [754, 319] width 12 height 11
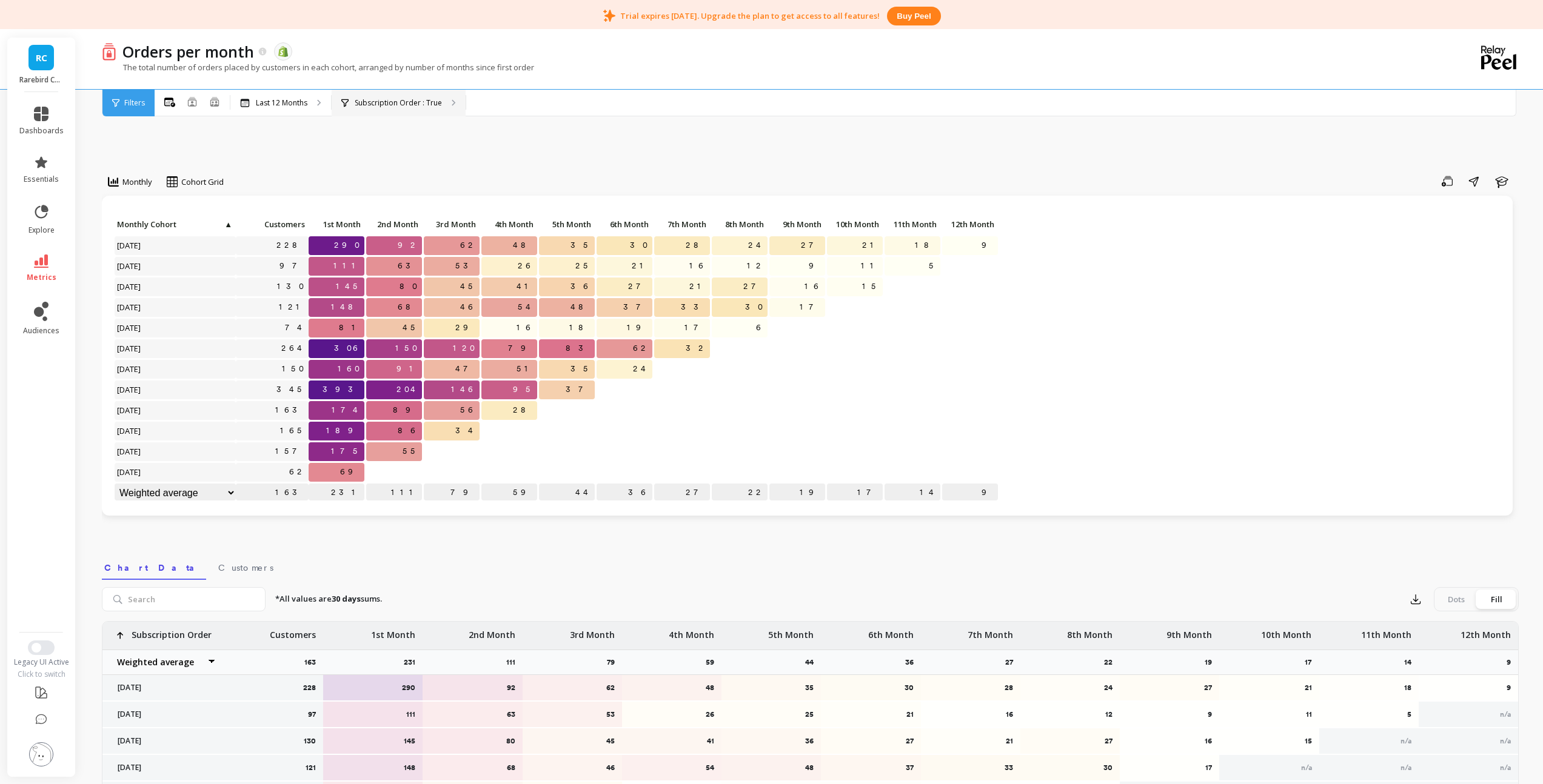
click at [402, 98] on p "Subscription Order : True" at bounding box center [398, 103] width 87 height 9
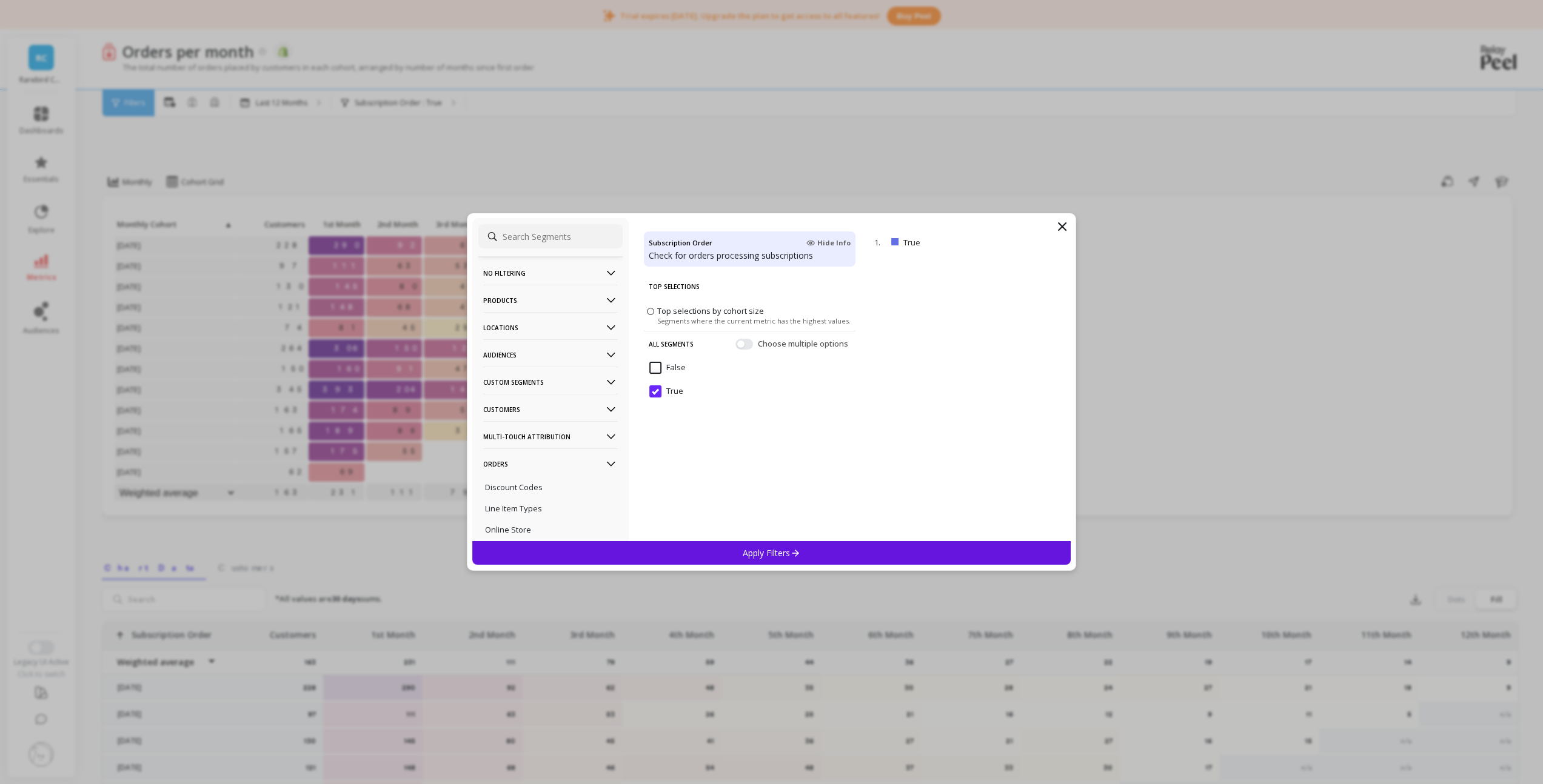
click at [659, 367] on input "False" at bounding box center [667, 368] width 36 height 12
click at [528, 496] on p "Subscriptions" at bounding box center [551, 499] width 134 height 31
click at [525, 373] on p "Customers" at bounding box center [551, 365] width 134 height 31
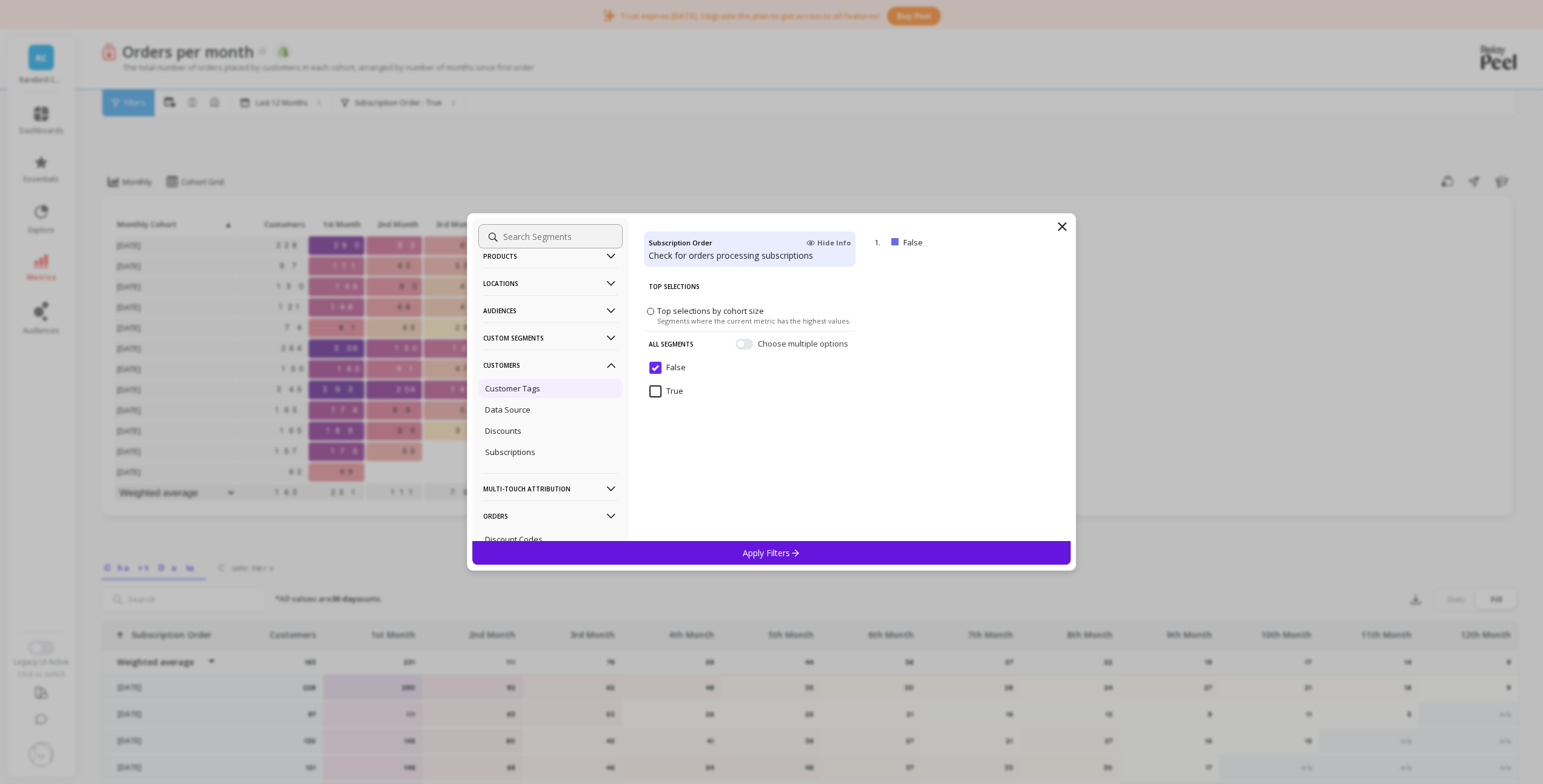
click at [533, 388] on p "Customer Tags" at bounding box center [513, 389] width 55 height 11
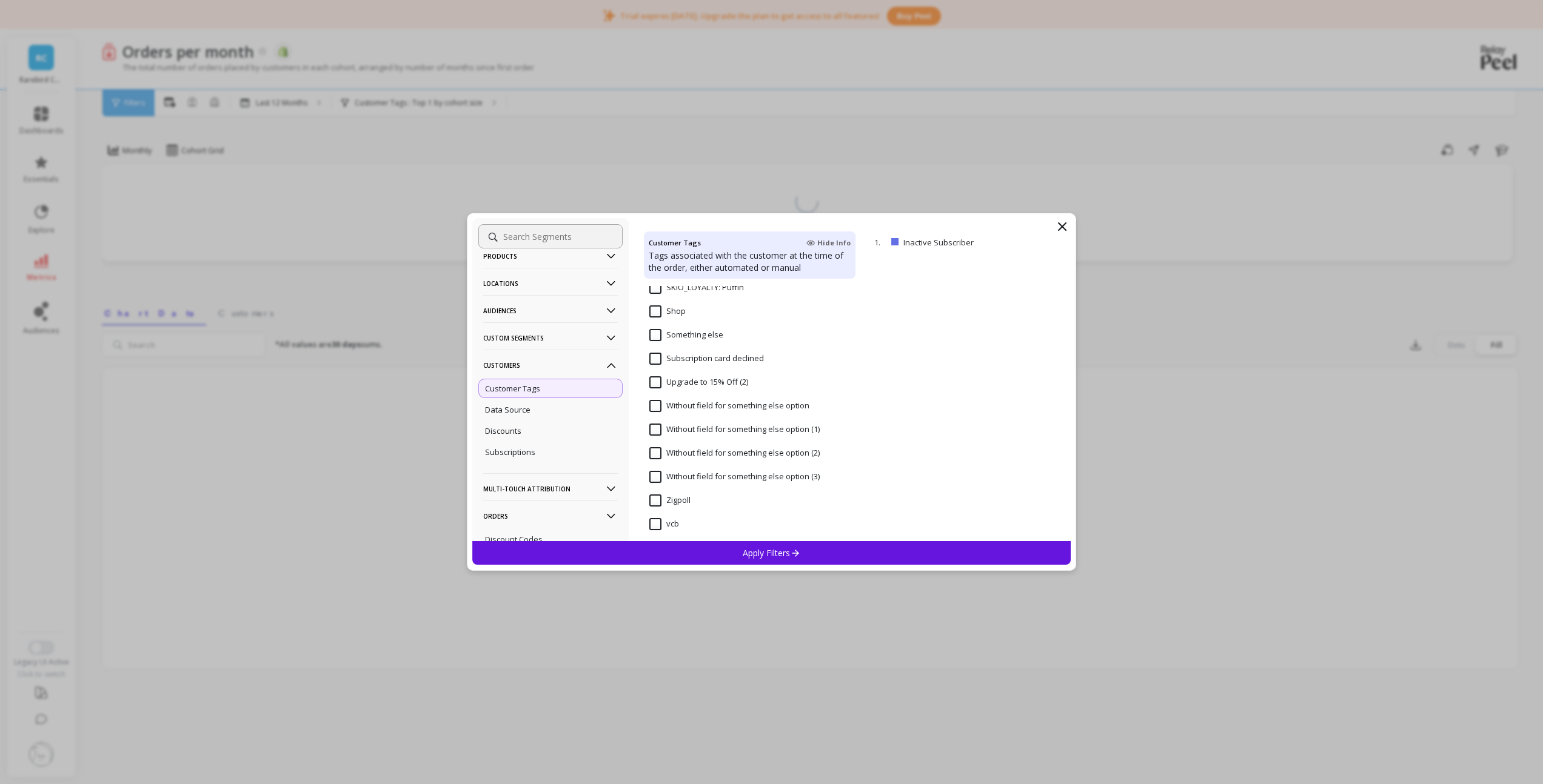
scroll to position [880, 0]
click at [791, 549] on icon at bounding box center [796, 553] width 10 height 10
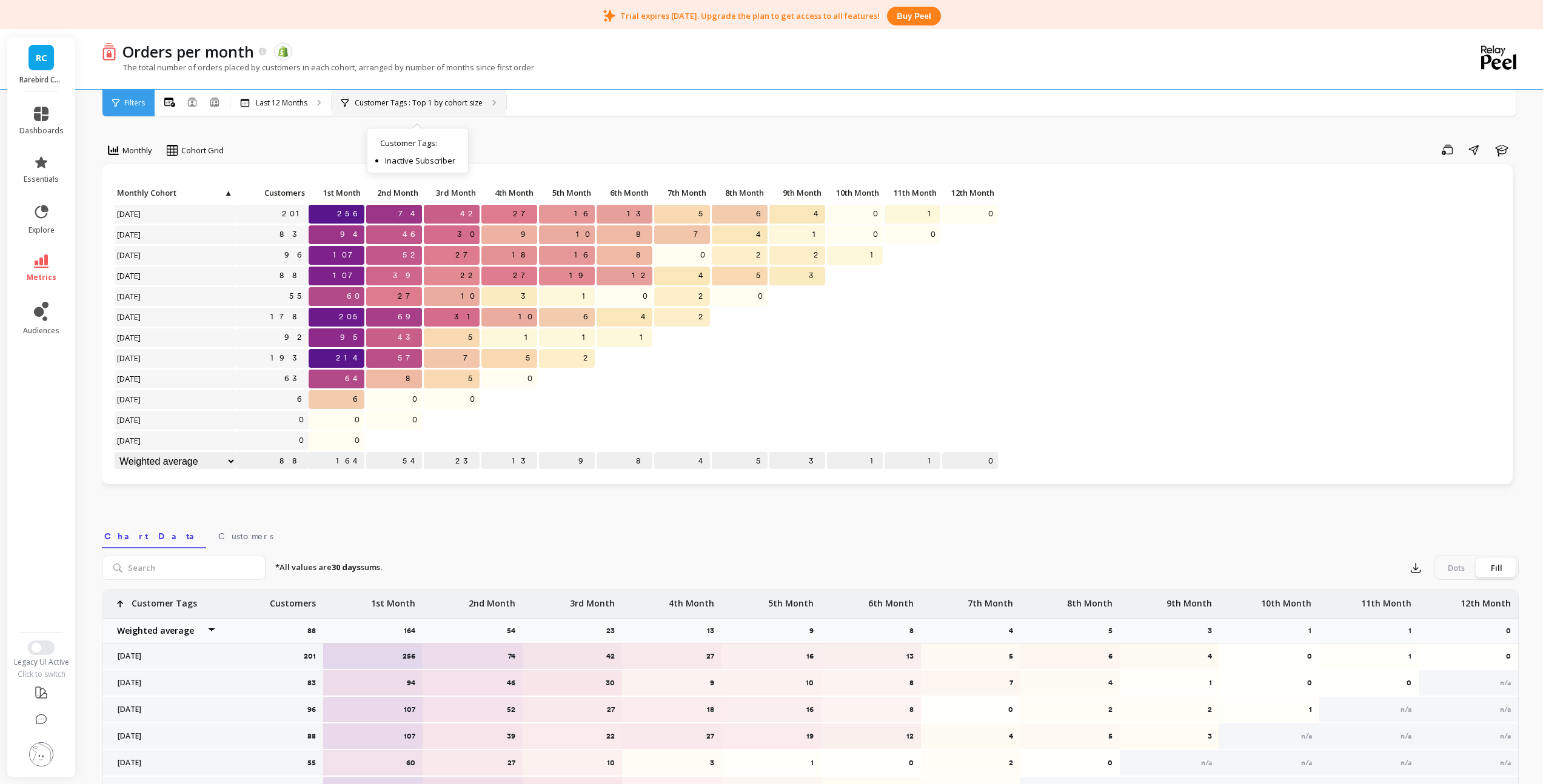
click at [419, 104] on p "Customer Tags : Top 1 by cohort size" at bounding box center [419, 103] width 128 height 9
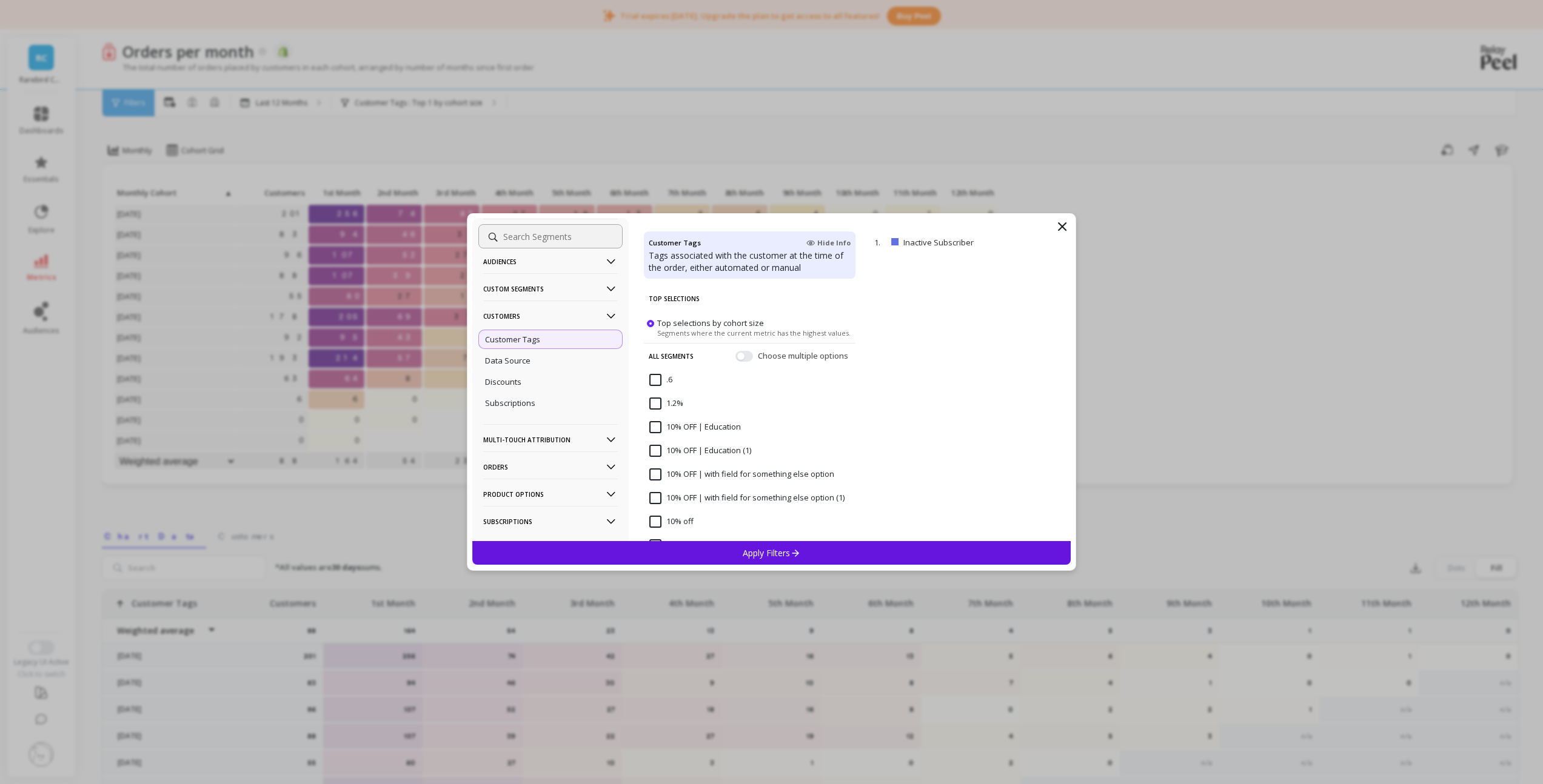
scroll to position [95, 0]
click at [521, 402] on p "Subscriptions" at bounding box center [510, 401] width 50 height 11
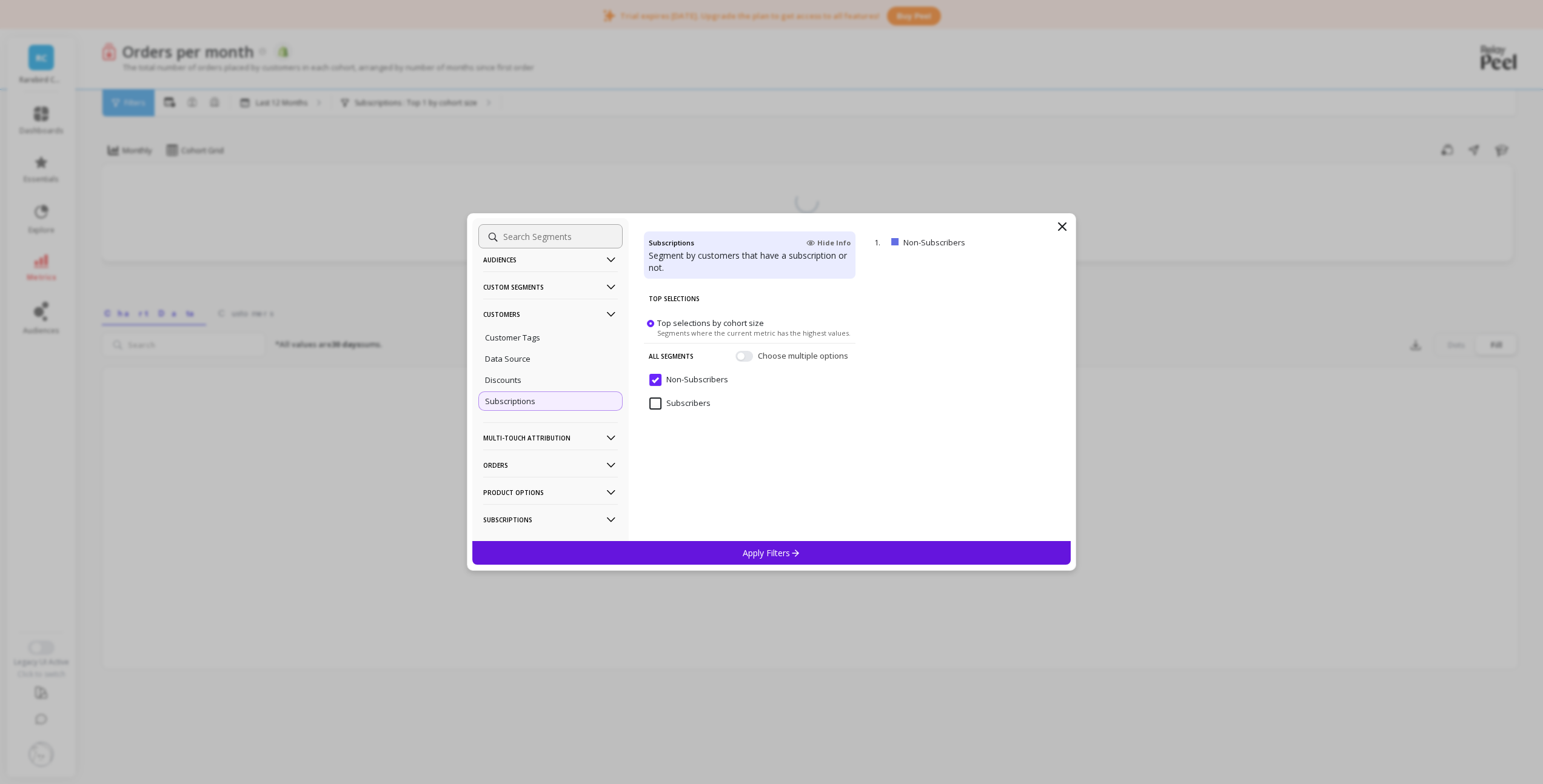
click at [743, 552] on p "Apply Filters" at bounding box center [772, 552] width 58 height 11
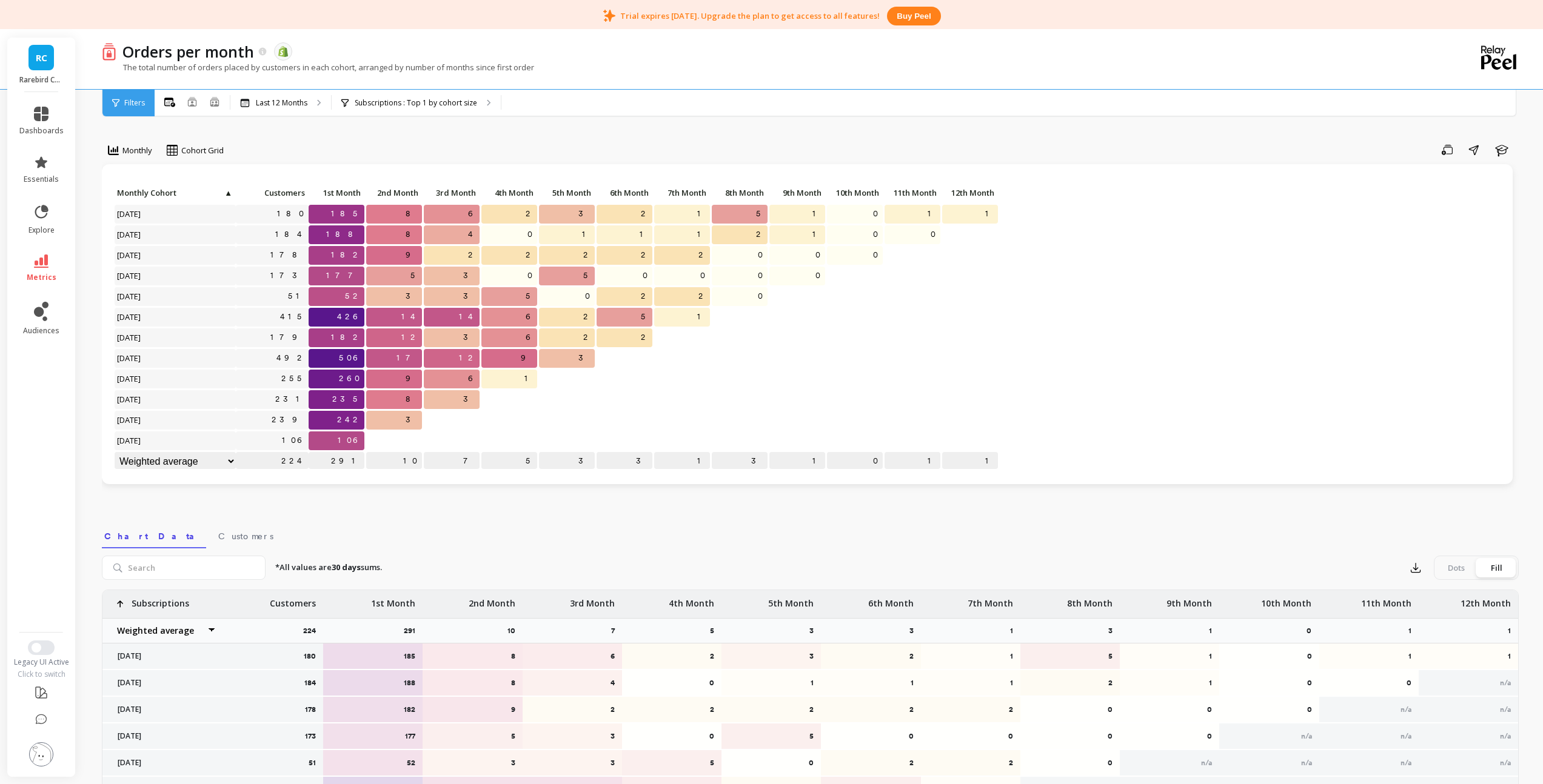
scroll to position [1, 0]
click at [290, 101] on p "Last 12 Months" at bounding box center [282, 103] width 52 height 9
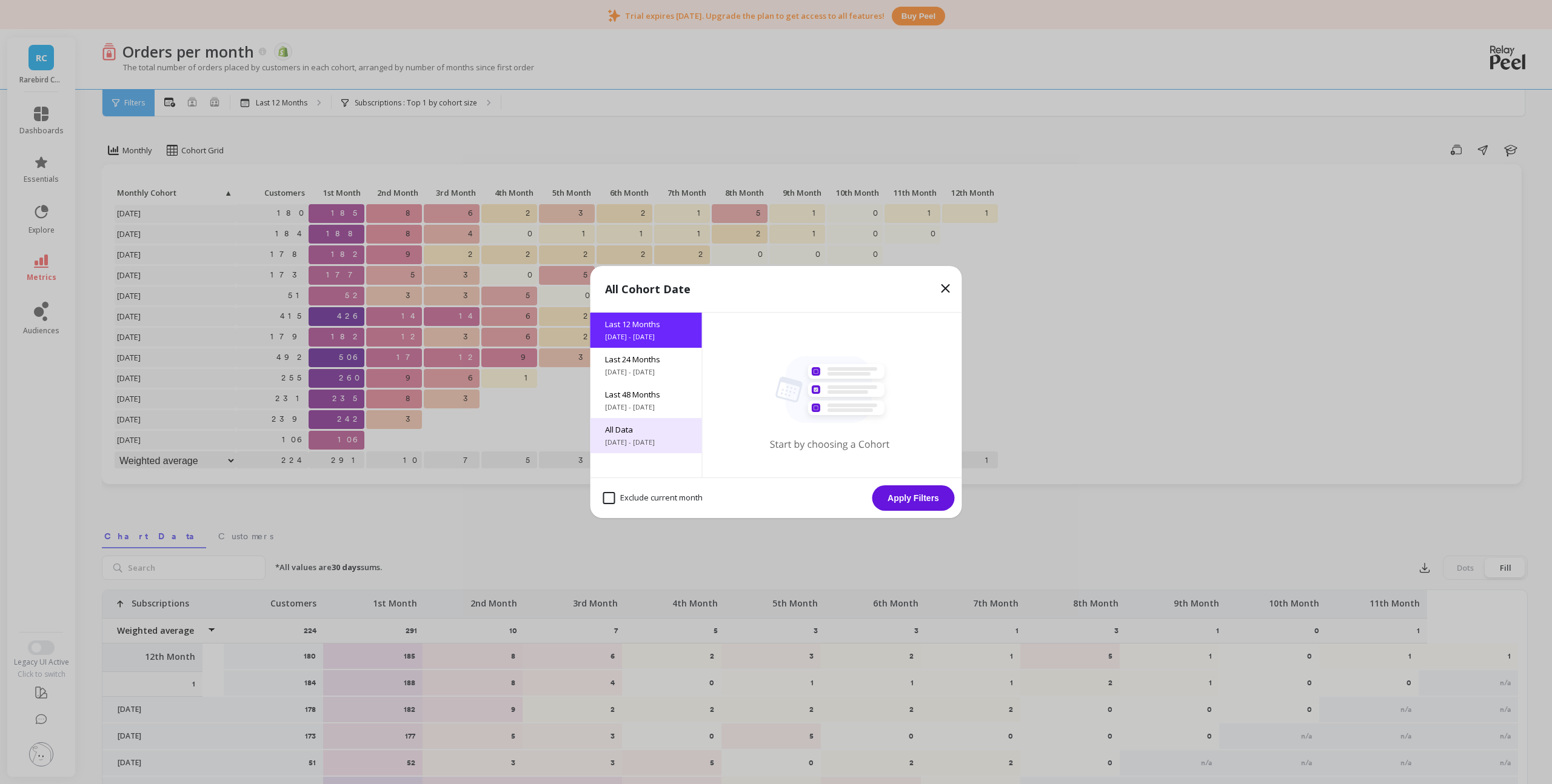
click at [658, 426] on span "All Data" at bounding box center [646, 429] width 83 height 11
click at [901, 499] on button "Apply Filters" at bounding box center [913, 499] width 83 height 26
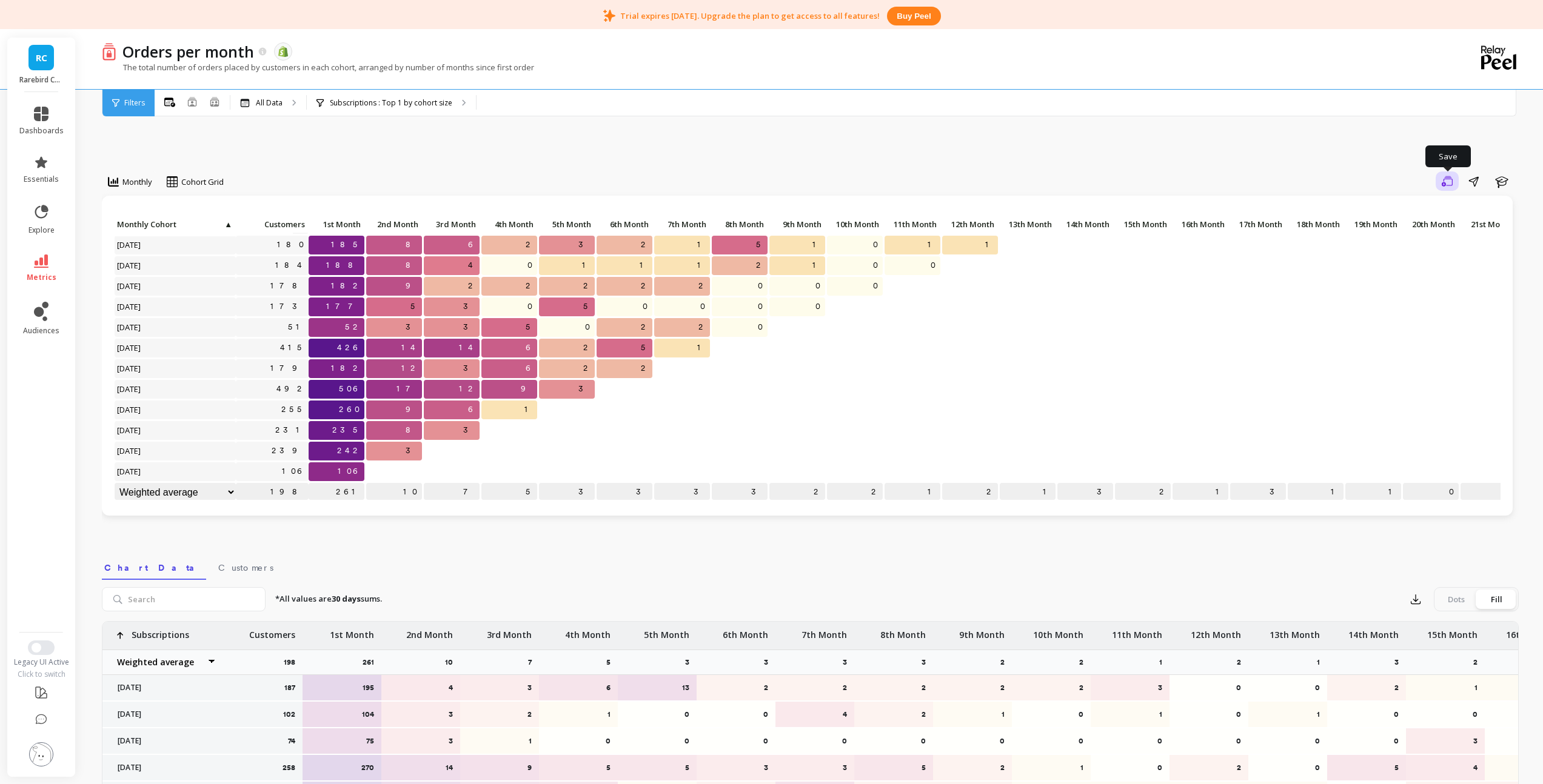
click at [1451, 184] on icon "button" at bounding box center [1447, 181] width 11 height 11
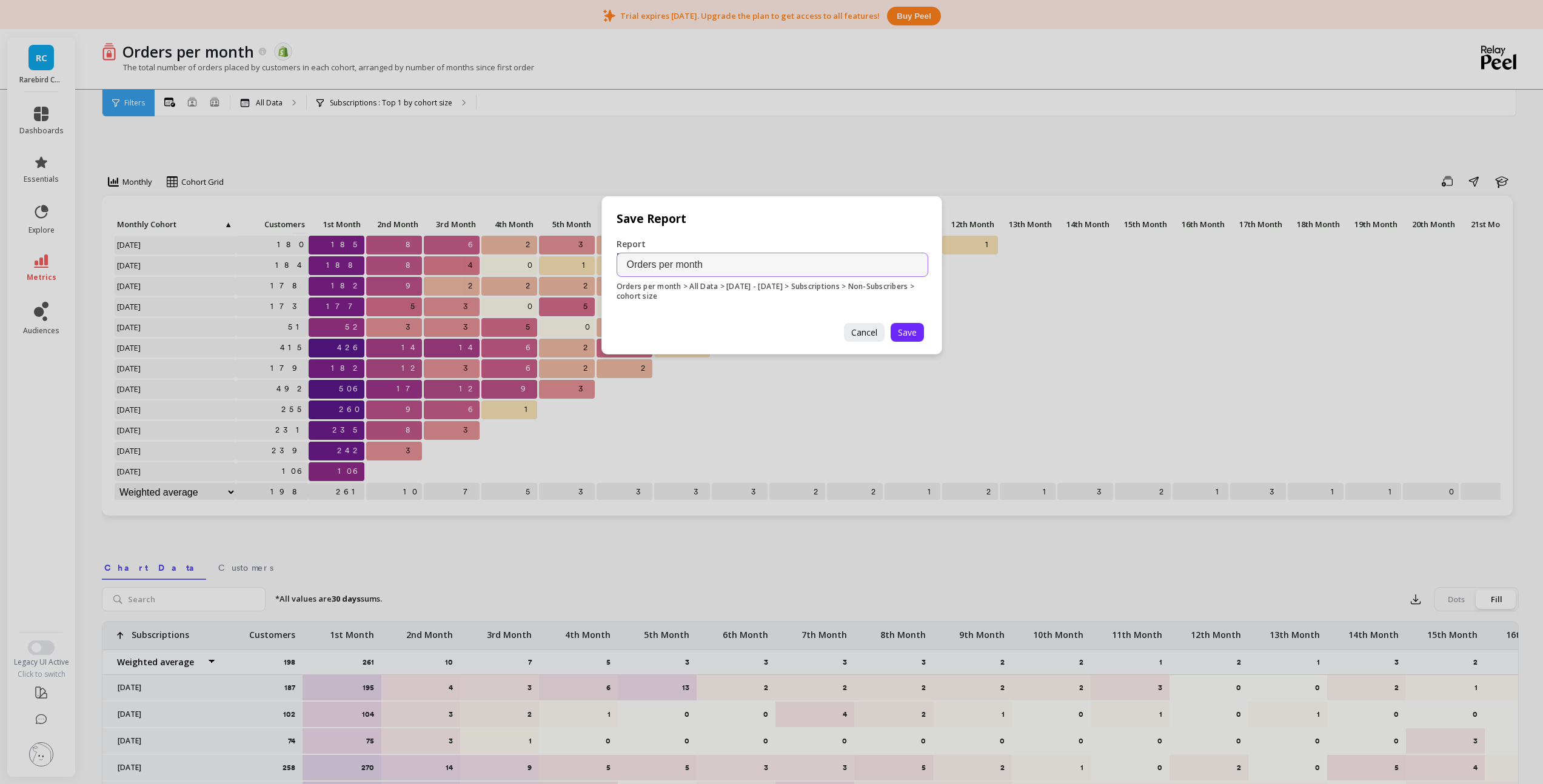
drag, startPoint x: 678, startPoint y: 264, endPoint x: 586, endPoint y: 261, distance: 92.0
click at [586, 261] on div "Save Report Report Name Orders per month Orders per month > All Data > 05.28.17…" at bounding box center [772, 392] width 1543 height 784
type input "ALC Cohort Retention (Orders Per Month)"
click at [898, 330] on span "Save" at bounding box center [908, 332] width 19 height 11
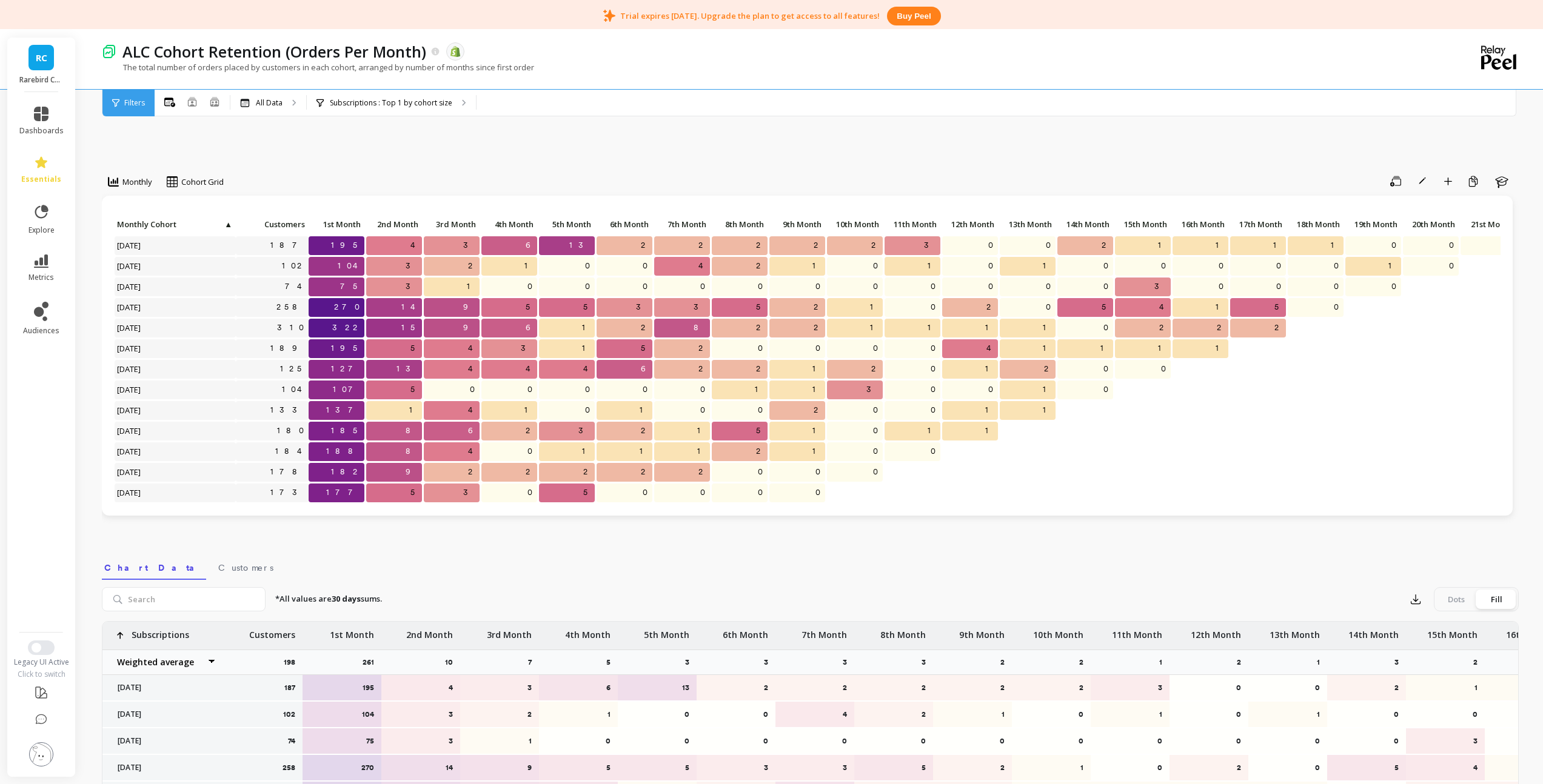
click at [594, 176] on div "Save Rename Add to Dashboard Create a Copy Learn" at bounding box center [875, 181] width 1287 height 20
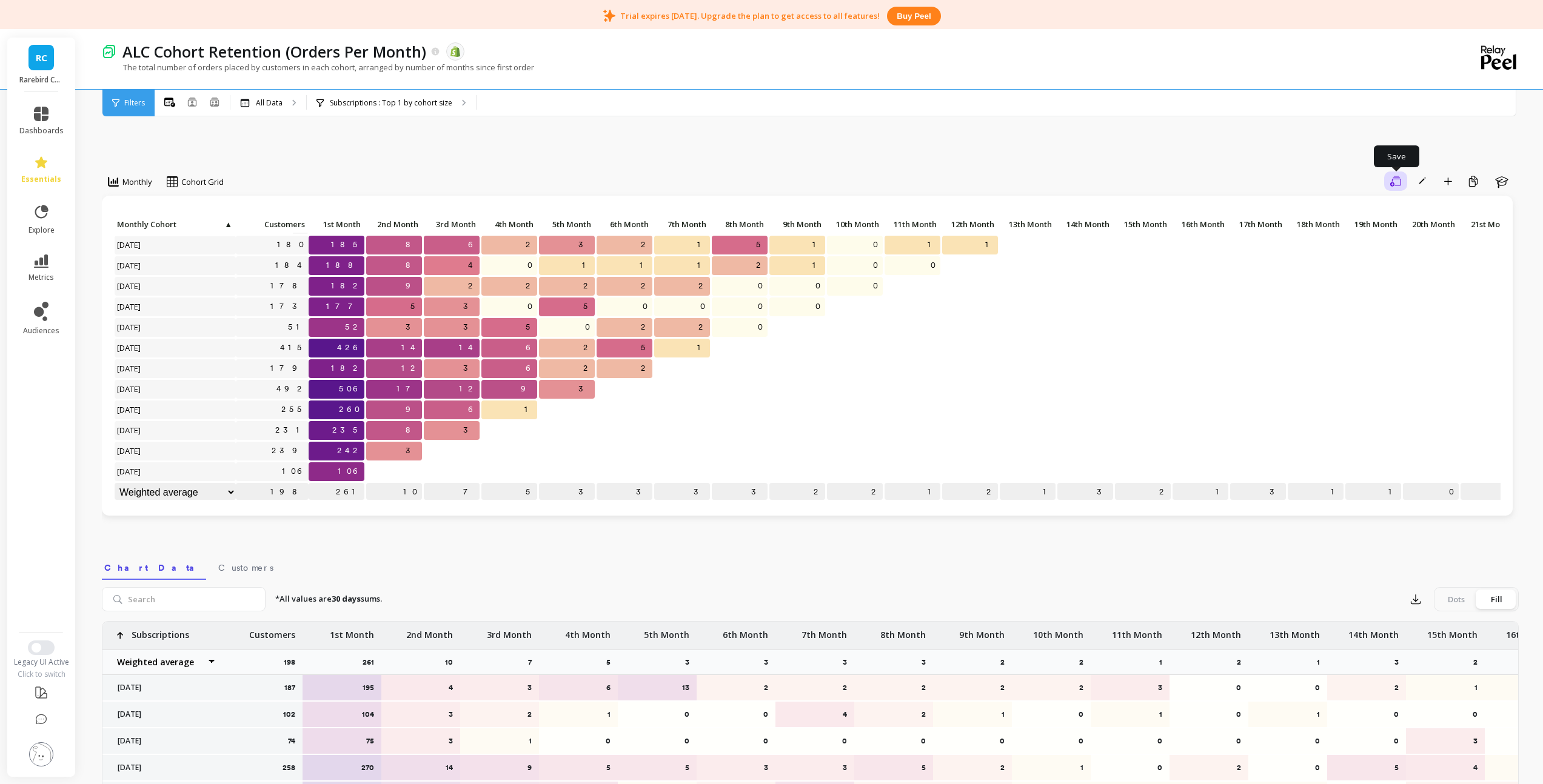
click at [1402, 185] on button "Save" at bounding box center [1396, 181] width 23 height 20
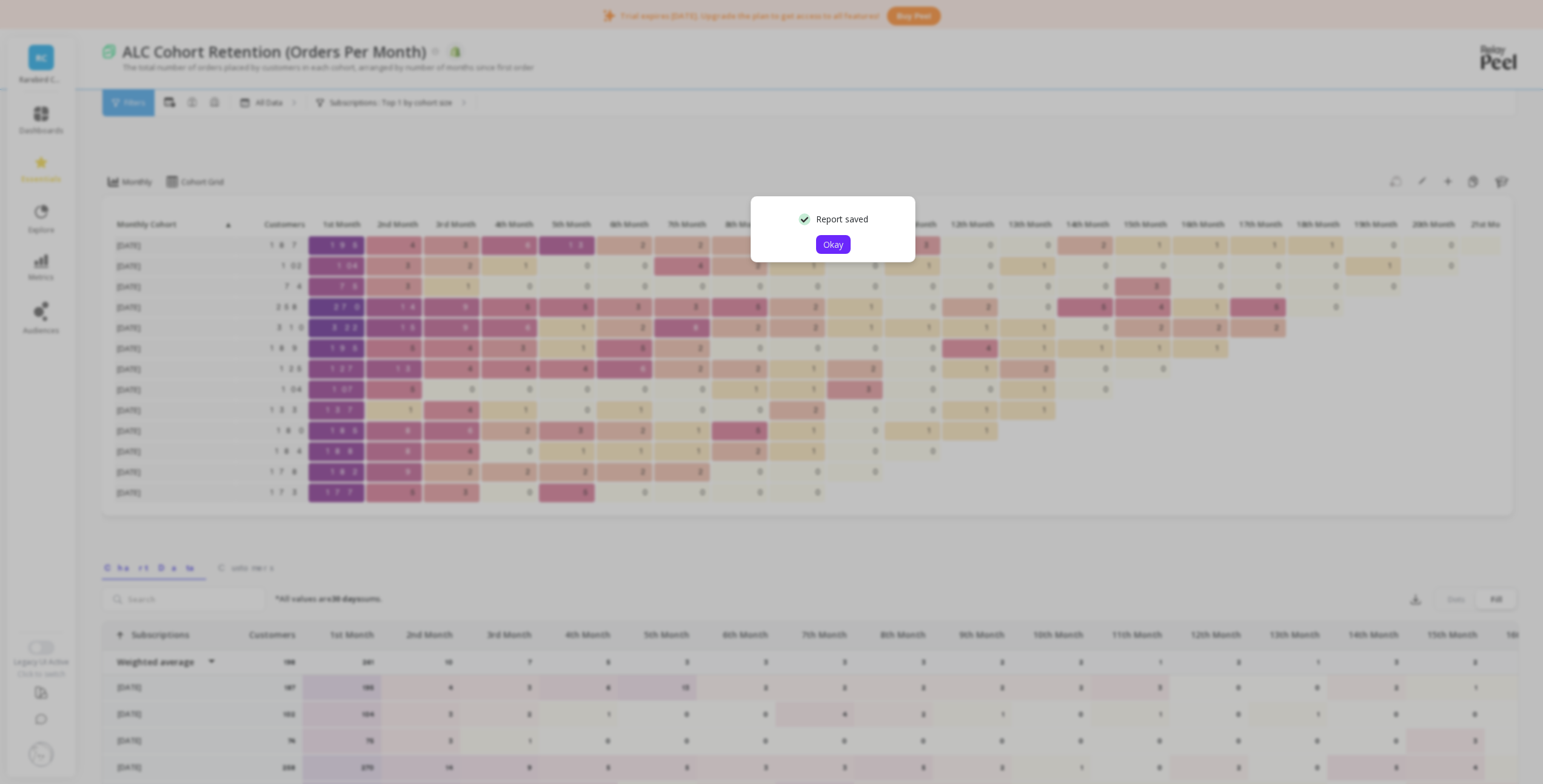
click at [838, 246] on span "Okay" at bounding box center [833, 244] width 20 height 11
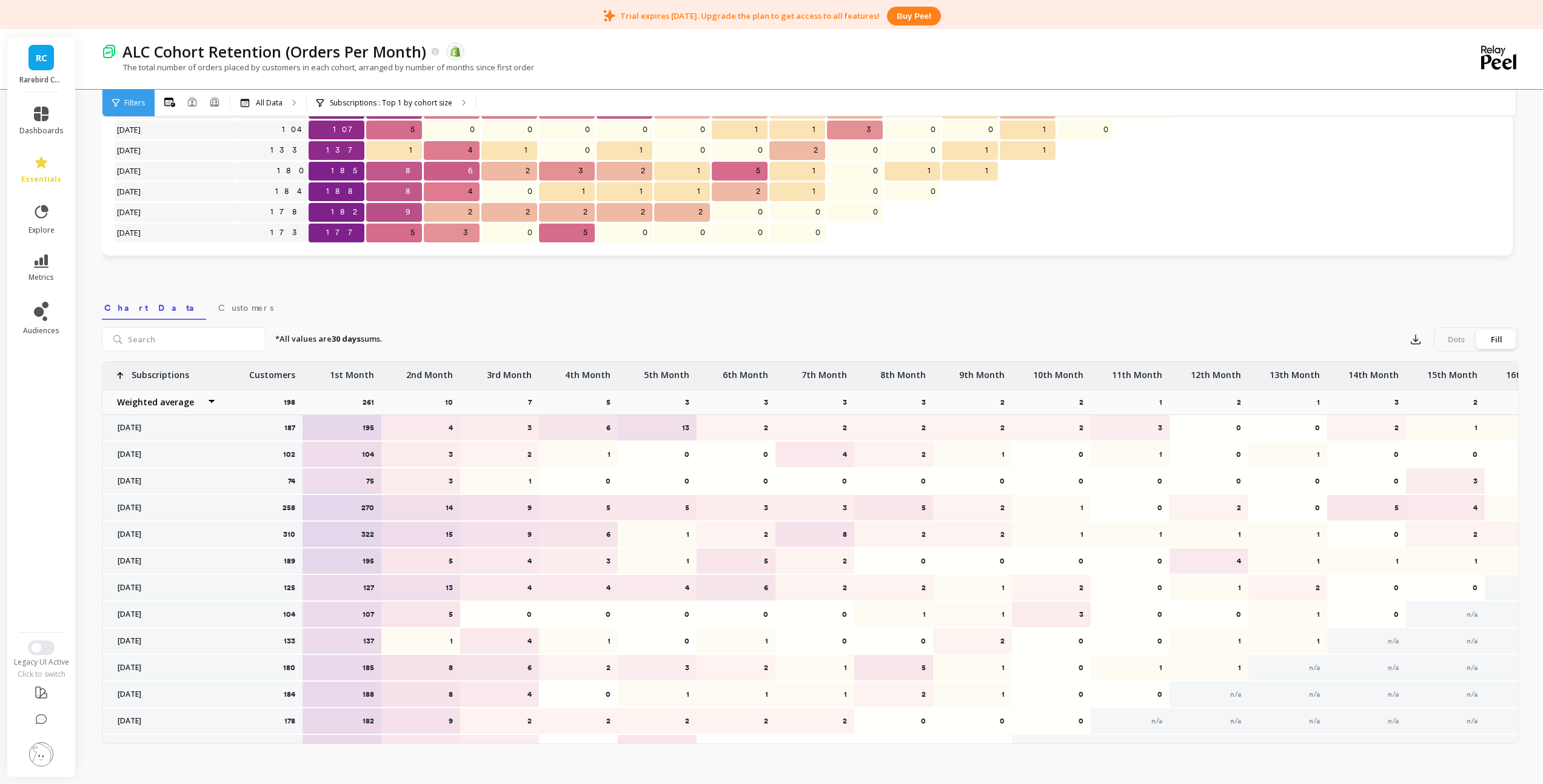
scroll to position [248, 0]
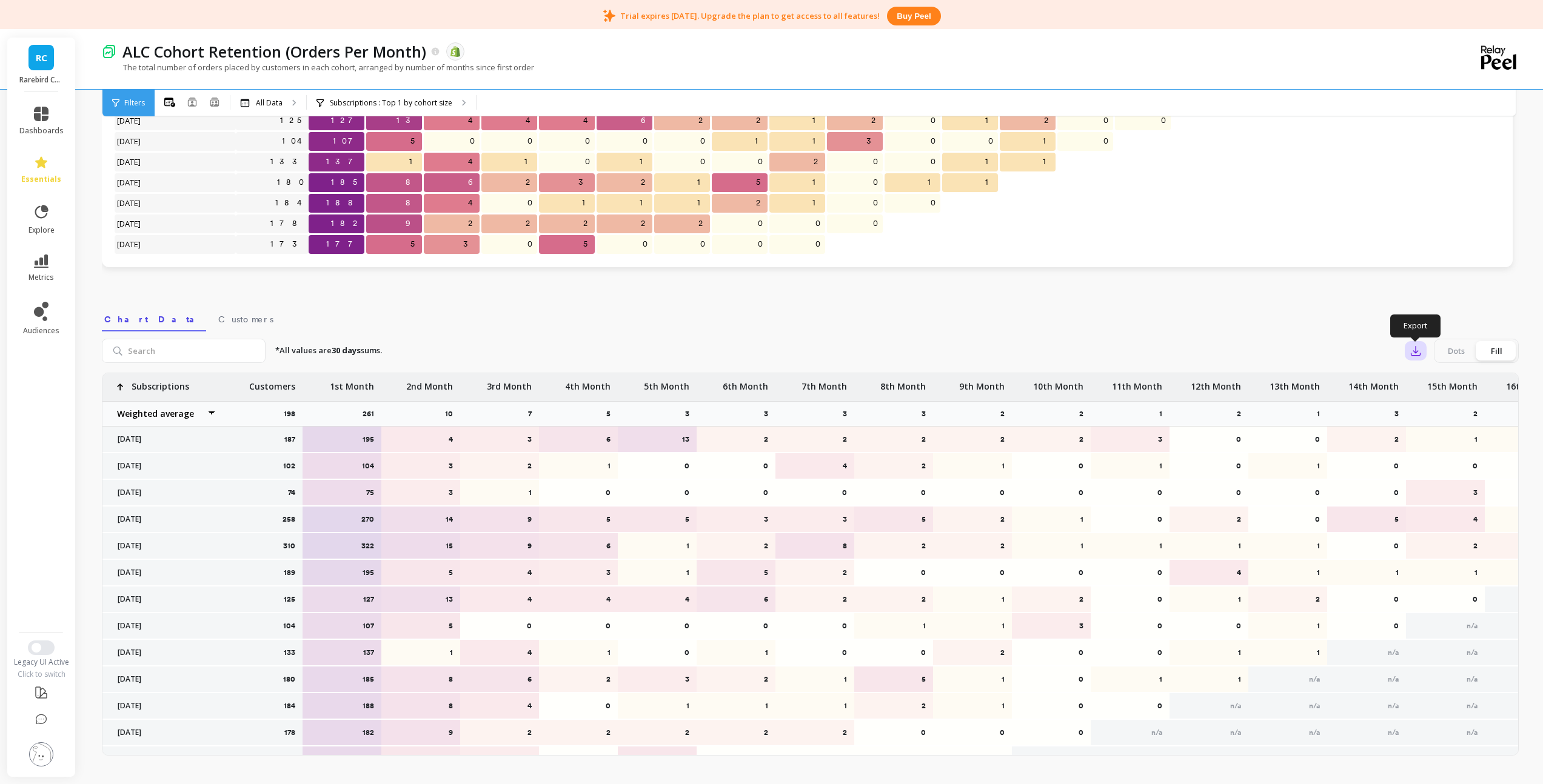
click at [1417, 347] on icon "button" at bounding box center [1416, 351] width 12 height 12
click at [1430, 377] on button "CSV" at bounding box center [1459, 383] width 108 height 22
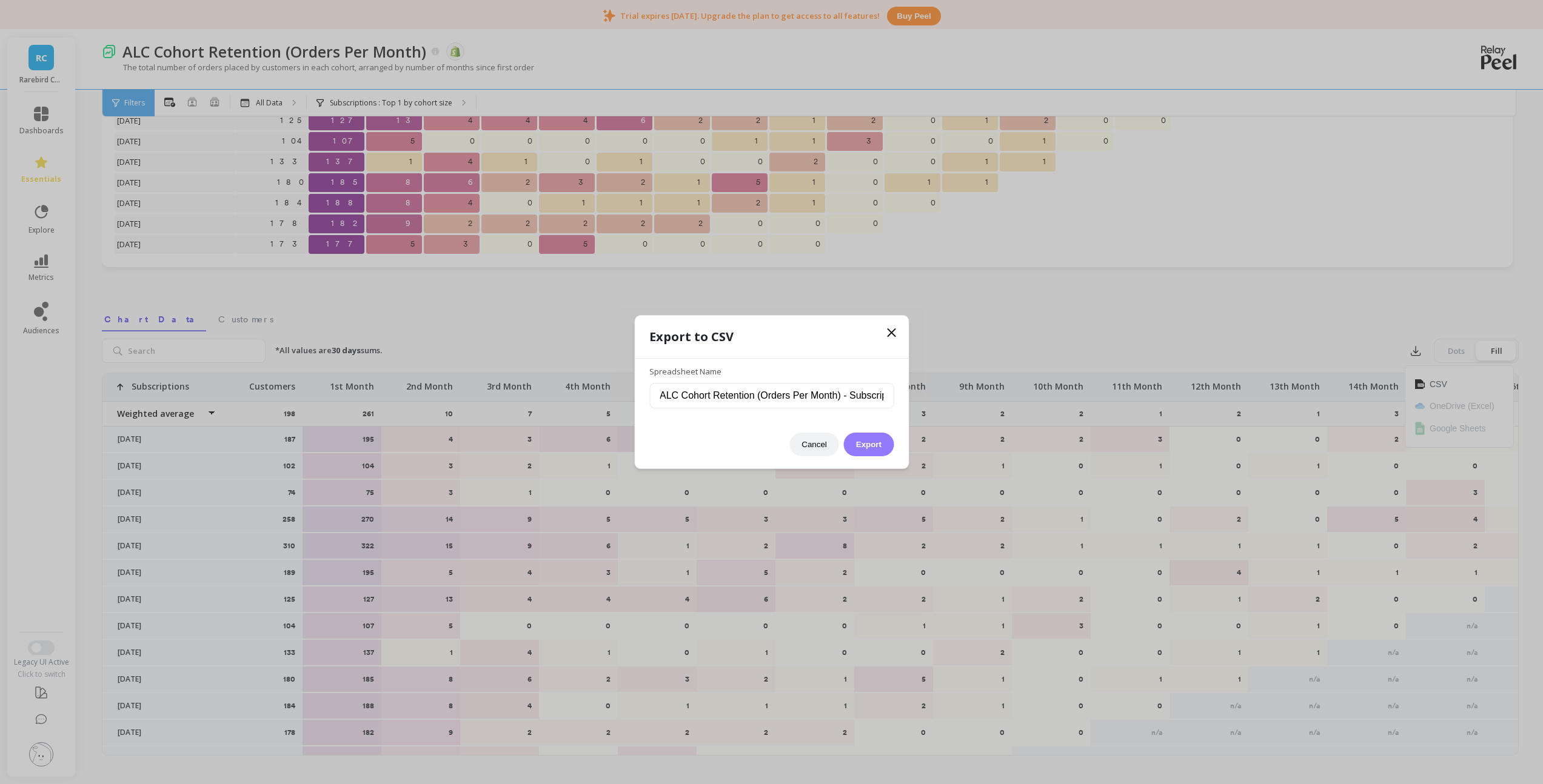
click at [886, 443] on button "Export" at bounding box center [869, 444] width 50 height 23
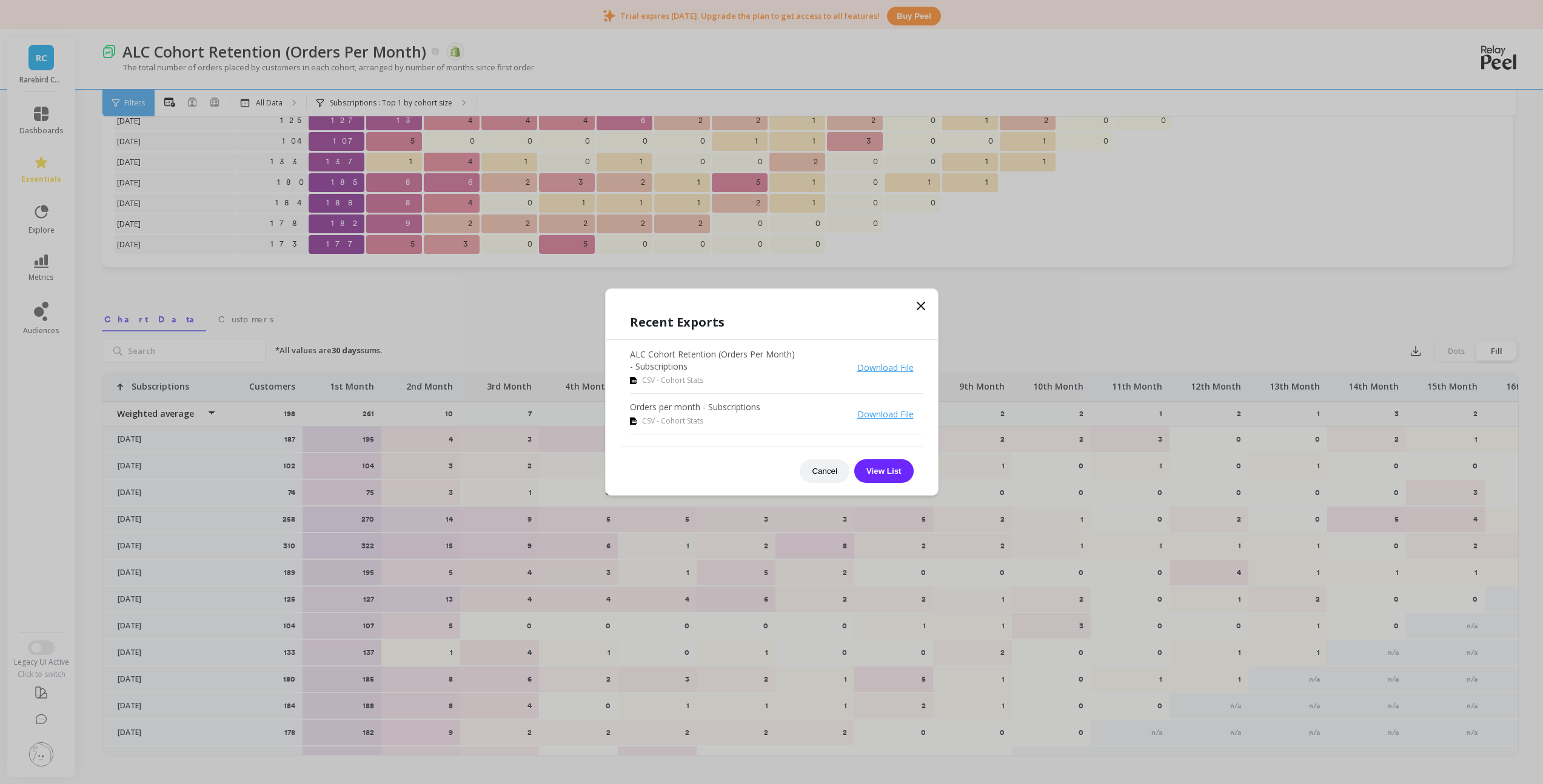
click at [917, 303] on icon at bounding box center [921, 306] width 15 height 15
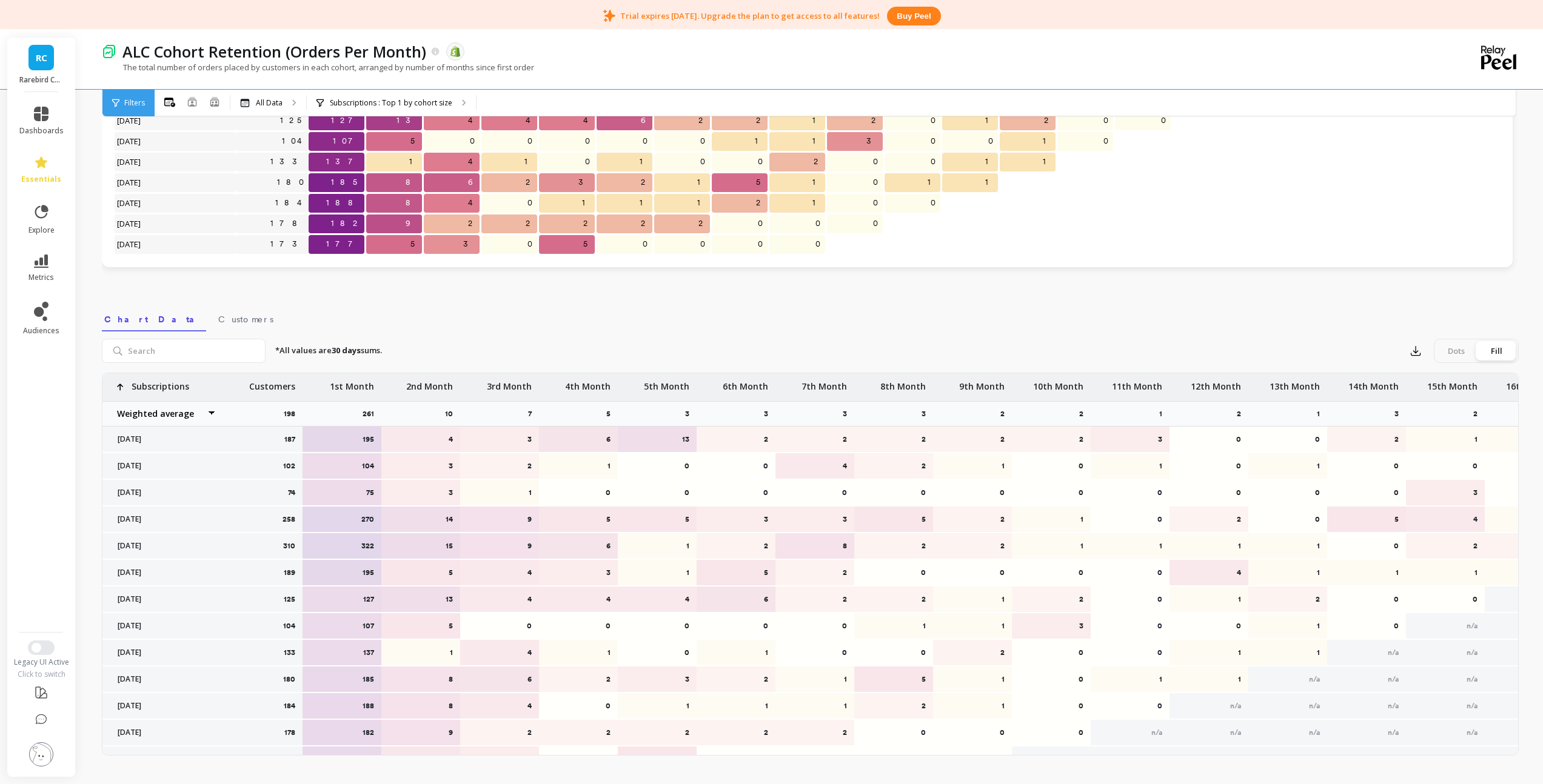
click at [920, 304] on nav "Chart Data Customers" at bounding box center [810, 317] width 1417 height 28
click at [41, 63] on span "RC" at bounding box center [41, 58] width 11 height 14
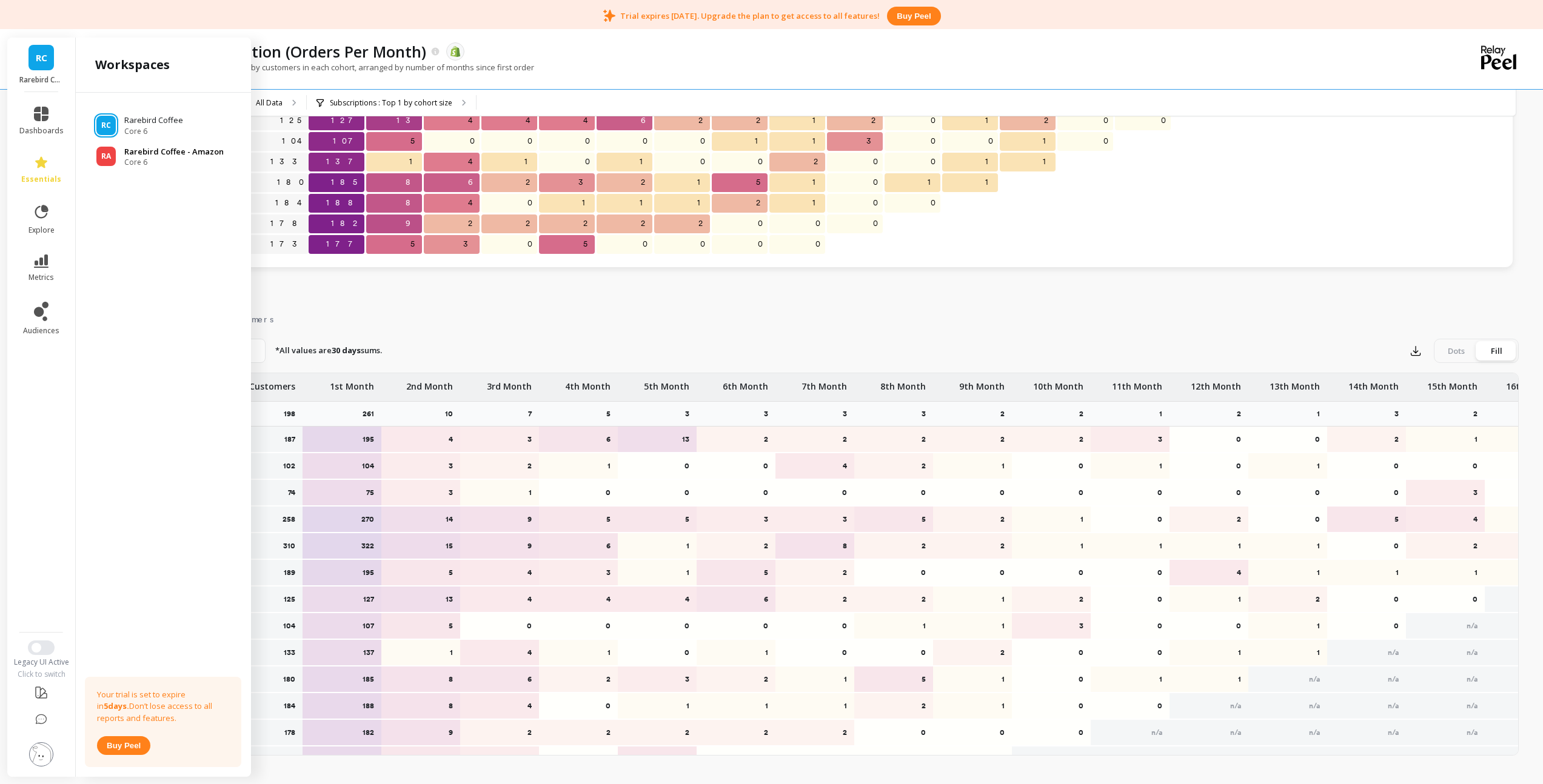
click at [136, 156] on p "Rarebird Coffee - Amazon" at bounding box center [173, 152] width 99 height 12
